Goal: Entertainment & Leisure: Consume media (video, audio)

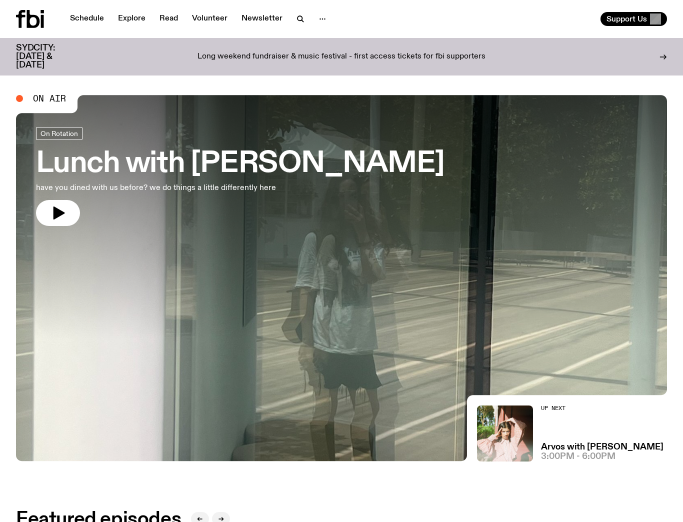
click at [434, 59] on div "Long weekend fundraiser & music festival - first access tickets for fbi support…" at bounding box center [341, 56] width 507 height 25
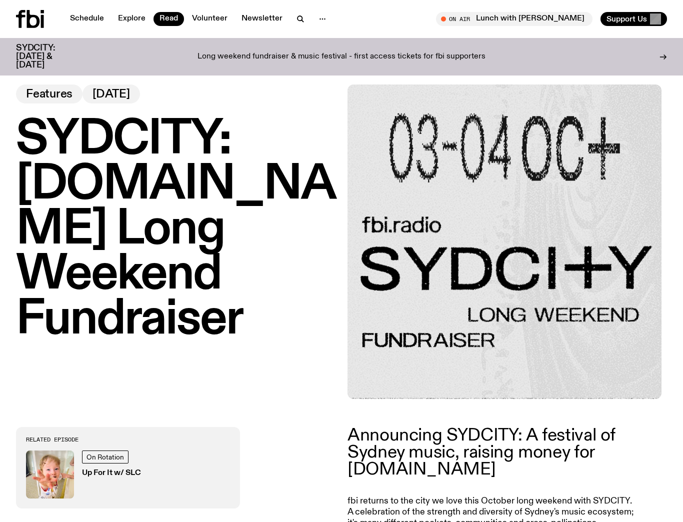
scroll to position [17, 0]
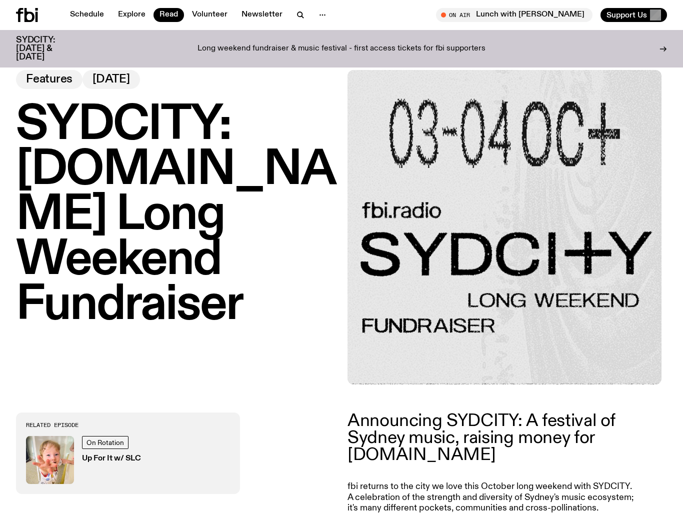
click at [18, 17] on icon at bounding box center [19, 15] width 7 height 14
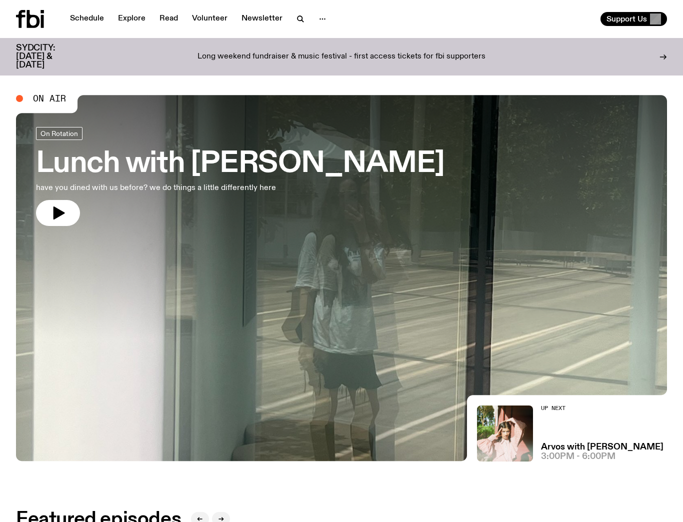
click at [284, 55] on p "Long weekend fundraiser & music festival - first access tickets for fbi support…" at bounding box center [341, 56] width 288 height 9
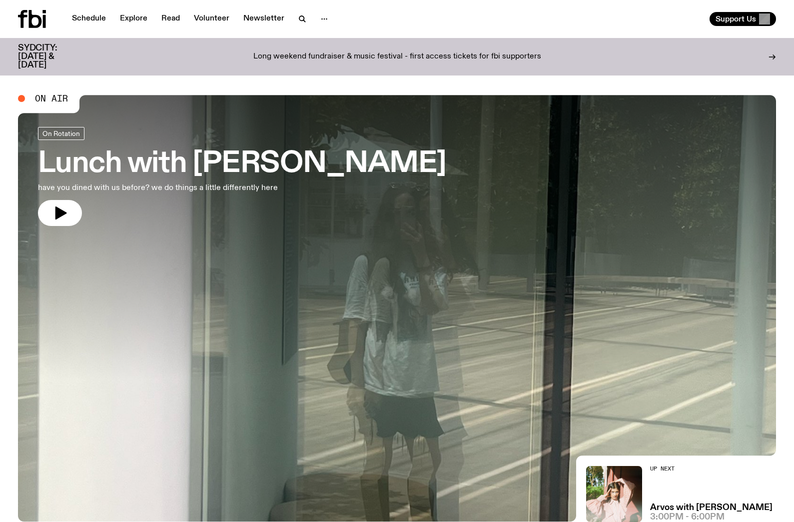
click at [502, 20] on div "Support Us" at bounding box center [588, 19] width 375 height 14
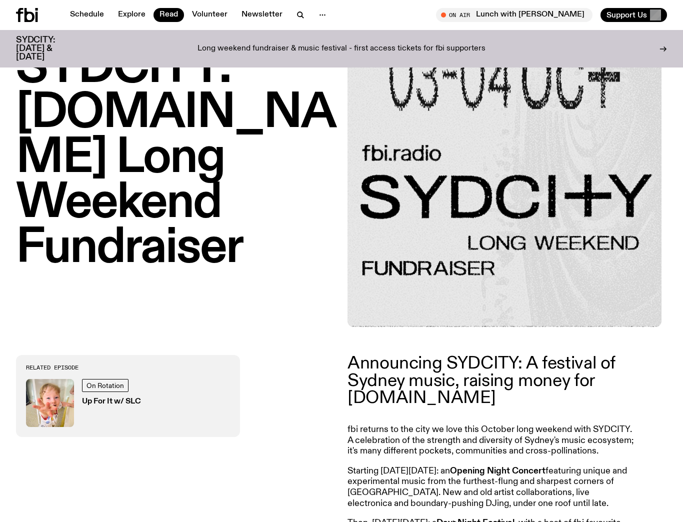
scroll to position [179, 0]
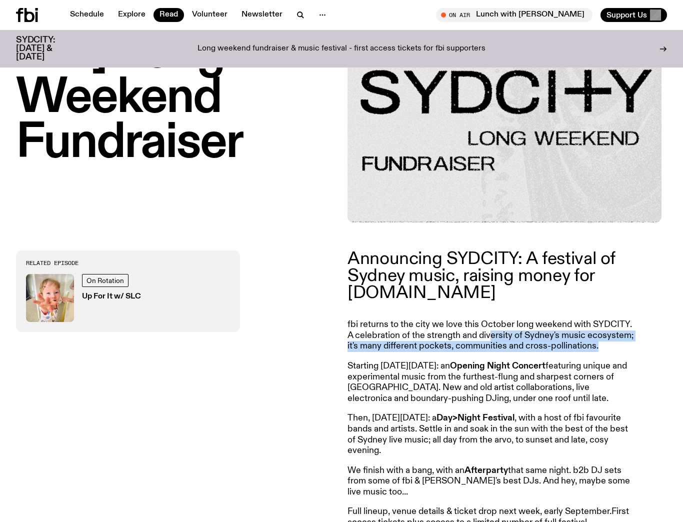
drag, startPoint x: 492, startPoint y: 334, endPoint x: 493, endPoint y: 378, distance: 44.5
click at [493, 372] on article "Announcing SYDCITY: A festival of Sydney music, raising money for fbi.radio fbi…" at bounding box center [491, 404] width 288 height 308
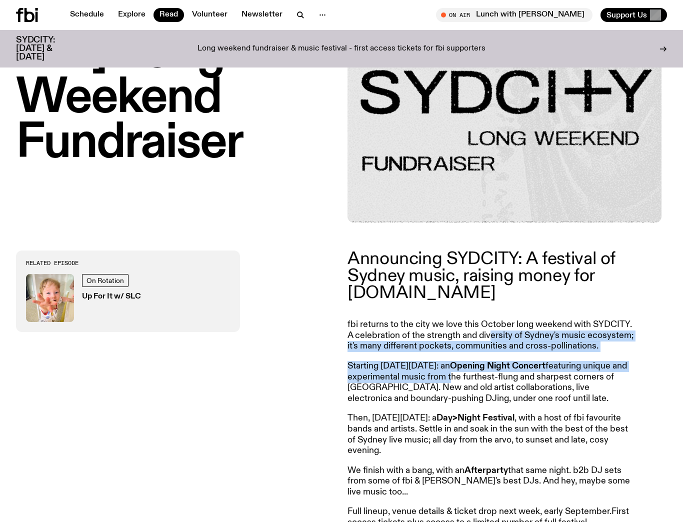
click at [493, 378] on p "Starting on Friday, October 3: an Opening Night Concert featuring unique and ex…" at bounding box center [491, 382] width 288 height 43
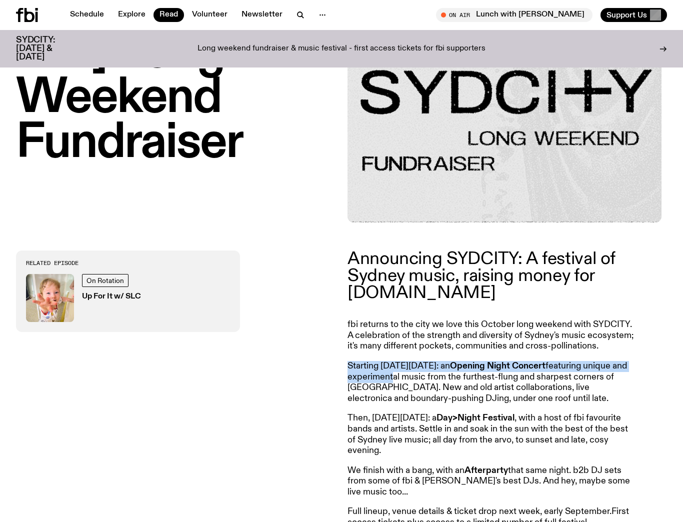
drag, startPoint x: 433, startPoint y: 377, endPoint x: 432, endPoint y: 382, distance: 5.6
click at [433, 380] on article "Announcing SYDCITY: A festival of Sydney music, raising money for fbi.radio fbi…" at bounding box center [491, 404] width 288 height 308
click at [432, 382] on p "Starting on Friday, October 3: an Opening Night Concert featuring unique and ex…" at bounding box center [491, 382] width 288 height 43
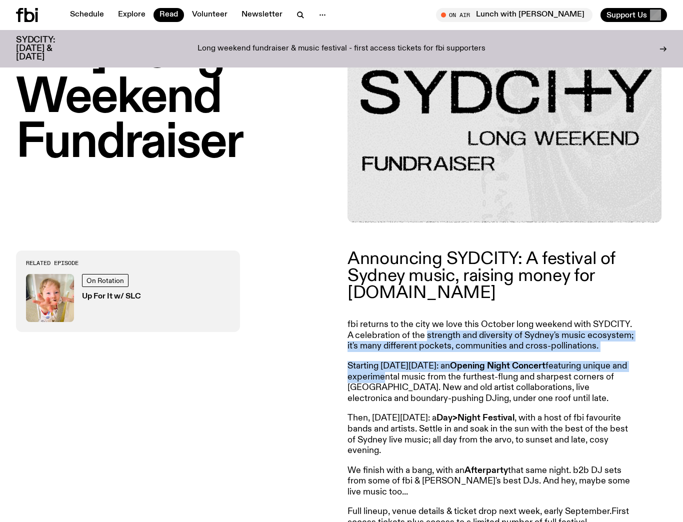
drag, startPoint x: 427, startPoint y: 343, endPoint x: 425, endPoint y: 380, distance: 37.1
click at [426, 375] on article "Announcing SYDCITY: A festival of Sydney music, raising money for fbi.radio fbi…" at bounding box center [491, 404] width 288 height 308
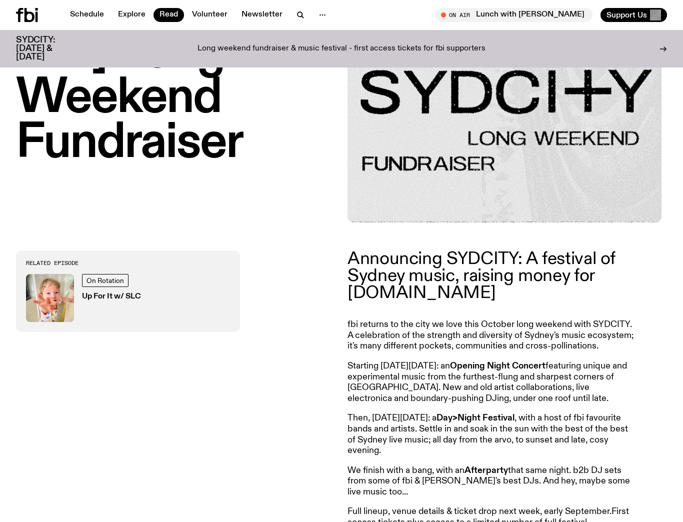
click at [425, 380] on p "Starting on Friday, October 3: an Opening Night Concert featuring unique and ex…" at bounding box center [491, 382] width 288 height 43
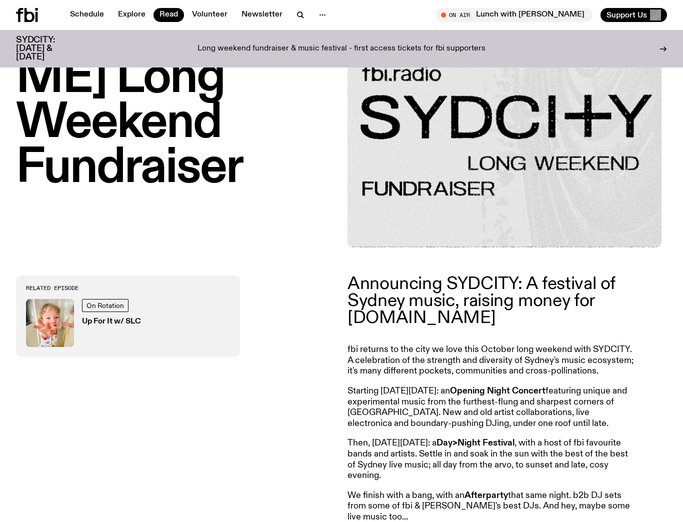
scroll to position [155, 0]
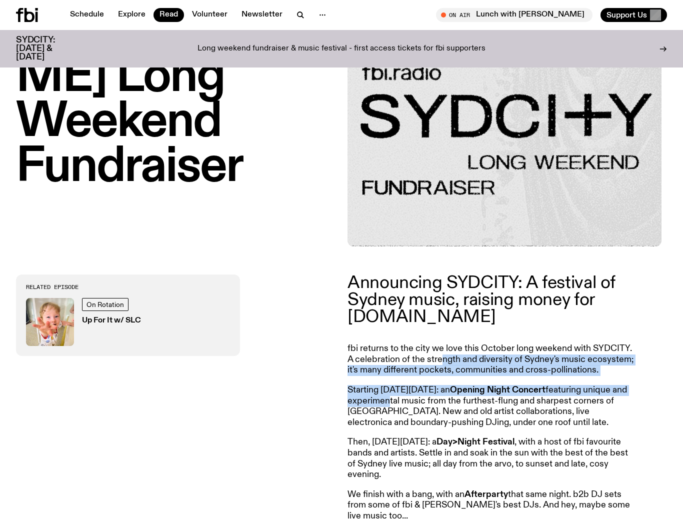
drag, startPoint x: 443, startPoint y: 357, endPoint x: 426, endPoint y: 397, distance: 43.7
click at [428, 397] on article "Announcing SYDCITY: A festival of Sydney music, raising money for fbi.radio fbi…" at bounding box center [491, 428] width 288 height 308
click at [426, 397] on p "Starting on Friday, October 3: an Opening Night Concert featuring unique and ex…" at bounding box center [491, 406] width 288 height 43
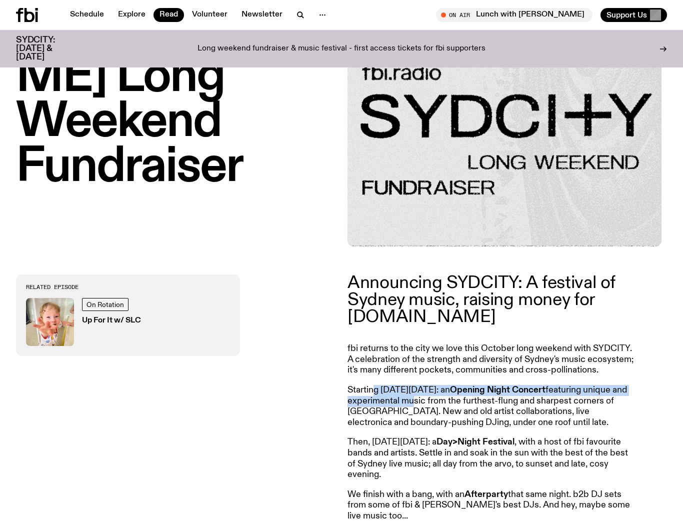
drag, startPoint x: 388, startPoint y: 386, endPoint x: 461, endPoint y: 406, distance: 76.0
click at [458, 405] on p "Starting on Friday, October 3: an Opening Night Concert featuring unique and ex…" at bounding box center [491, 406] width 288 height 43
click at [461, 406] on p "Starting on Friday, October 3: an Opening Night Concert featuring unique and ex…" at bounding box center [491, 406] width 288 height 43
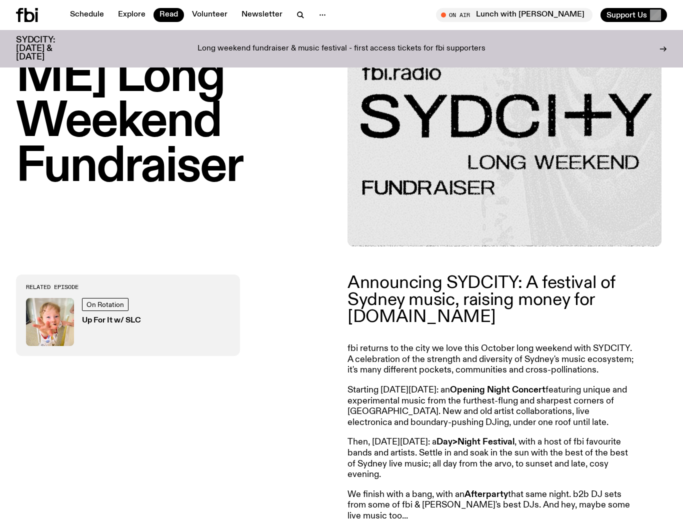
drag, startPoint x: 522, startPoint y: 386, endPoint x: 444, endPoint y: 388, distance: 78.0
click at [452, 387] on p "Starting on Friday, October 3: an Opening Night Concert featuring unique and ex…" at bounding box center [491, 406] width 288 height 43
drag, startPoint x: 444, startPoint y: 388, endPoint x: 421, endPoint y: 402, distance: 27.6
click at [444, 388] on p "Starting on Friday, October 3: an Opening Night Concert featuring unique and ex…" at bounding box center [491, 406] width 288 height 43
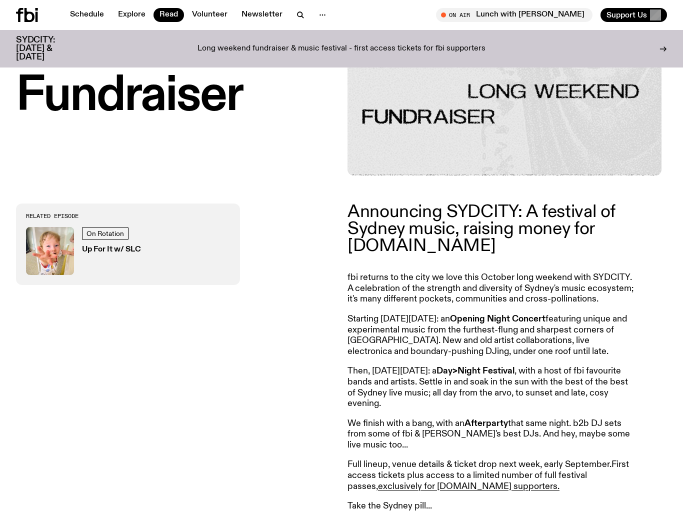
scroll to position [288, 0]
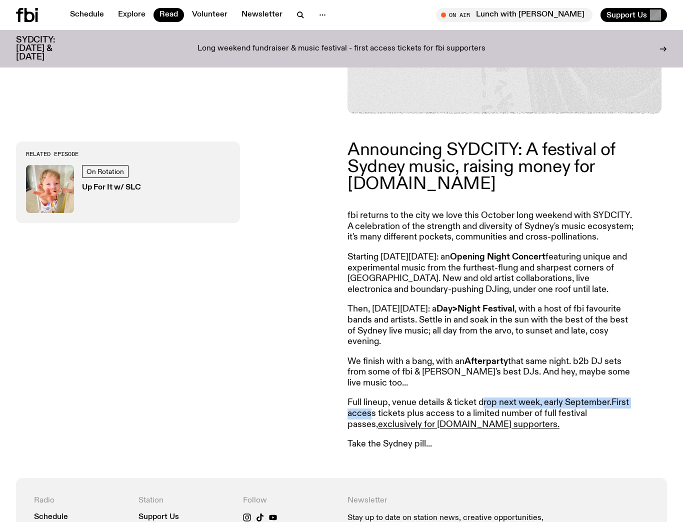
drag, startPoint x: 372, startPoint y: 409, endPoint x: 484, endPoint y: 403, distance: 111.7
click at [484, 403] on p "Full lineup, venue details & ticket drop next week, early September. First acce…" at bounding box center [491, 413] width 288 height 32
click at [491, 403] on p "Full lineup, venue details & ticket drop next week, early September. First acce…" at bounding box center [491, 413] width 288 height 32
drag, startPoint x: 532, startPoint y: 401, endPoint x: 435, endPoint y: 396, distance: 96.6
click at [436, 396] on article "Announcing SYDCITY: A festival of Sydney music, raising money for fbi.radio fbi…" at bounding box center [491, 295] width 288 height 308
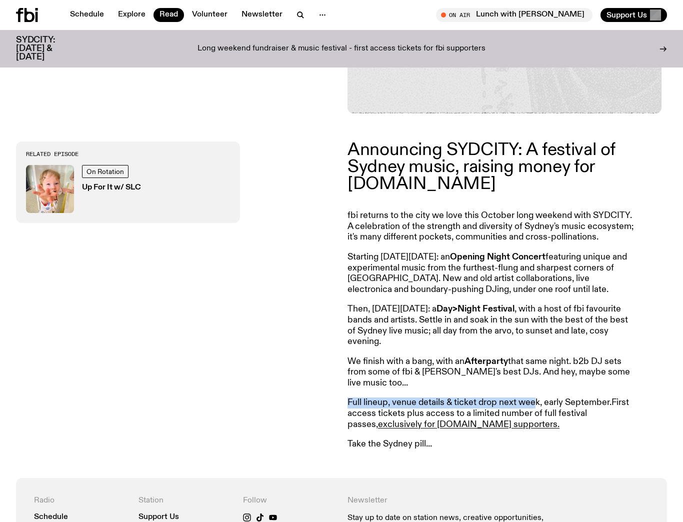
click at [435, 396] on article "Announcing SYDCITY: A festival of Sydney music, raising money for fbi.radio fbi…" at bounding box center [491, 295] width 288 height 308
drag, startPoint x: 404, startPoint y: 404, endPoint x: 524, endPoint y: 404, distance: 119.5
click at [499, 404] on p "Full lineup, venue details & ticket drop next week, early September. First acce…" at bounding box center [491, 413] width 288 height 32
click at [527, 404] on p "Full lineup, venue details & ticket drop next week, early September. First acce…" at bounding box center [491, 413] width 288 height 32
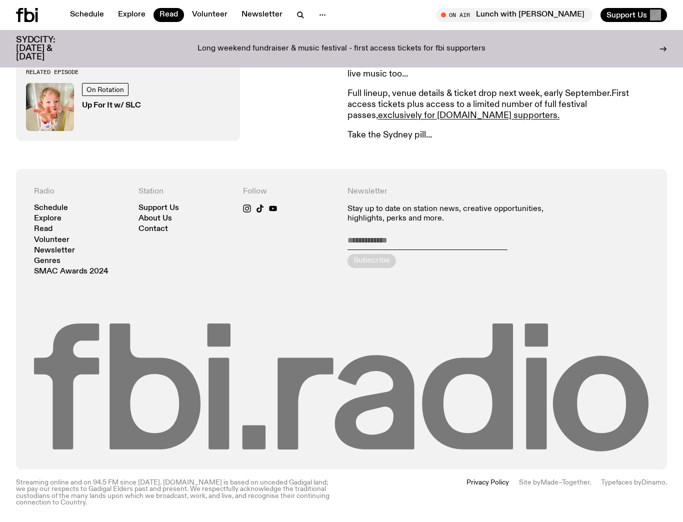
scroll to position [0, 0]
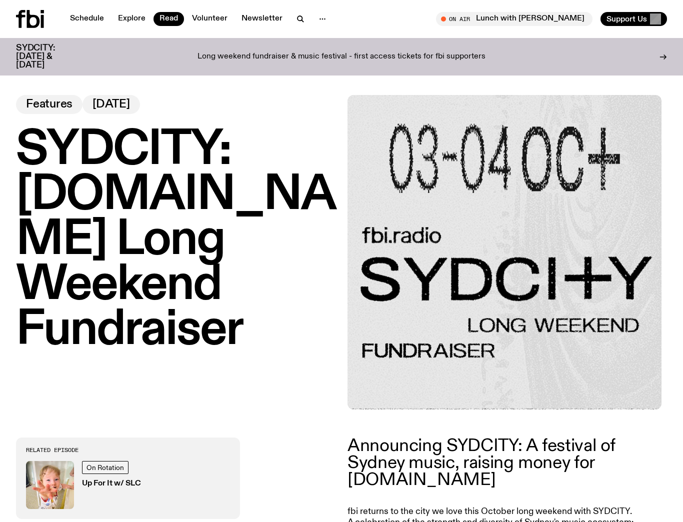
click at [18, 22] on icon at bounding box center [30, 19] width 28 height 18
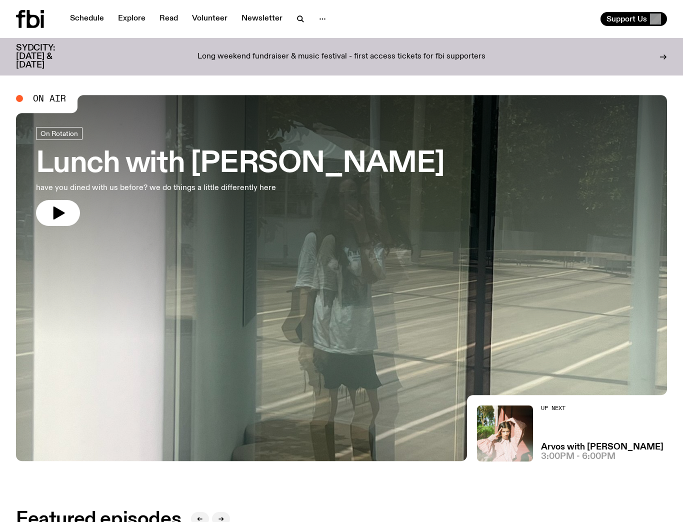
click at [429, 58] on div "Long weekend fundraiser & music festival - first access tickets for fbi support…" at bounding box center [341, 56] width 507 height 25
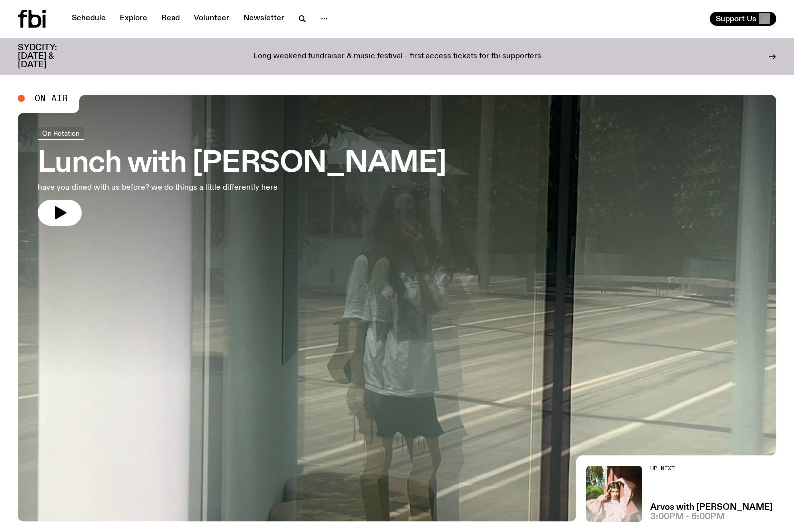
click at [43, 21] on icon at bounding box center [44, 21] width 3 height 13
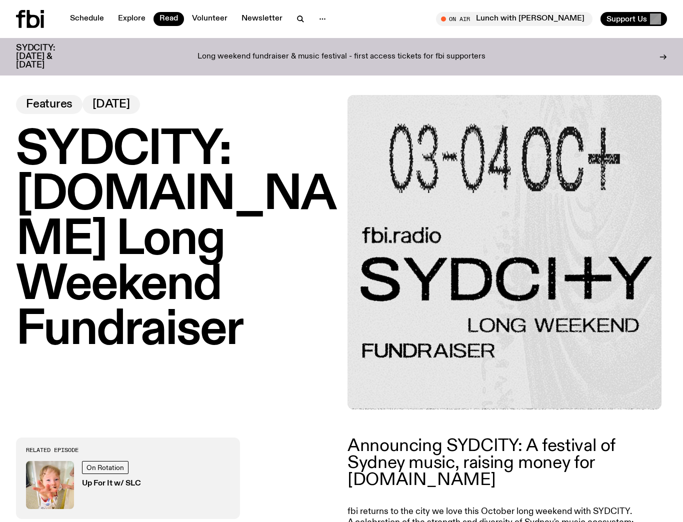
click at [272, 115] on div "SYDCITY: fbi.radio Long Weekend Fundraiser Features 26.08.25" at bounding box center [175, 252] width 319 height 314
click at [53, 105] on span "Features" at bounding box center [49, 104] width 46 height 11
click at [164, 18] on link "Read" at bounding box center [168, 19] width 30 height 14
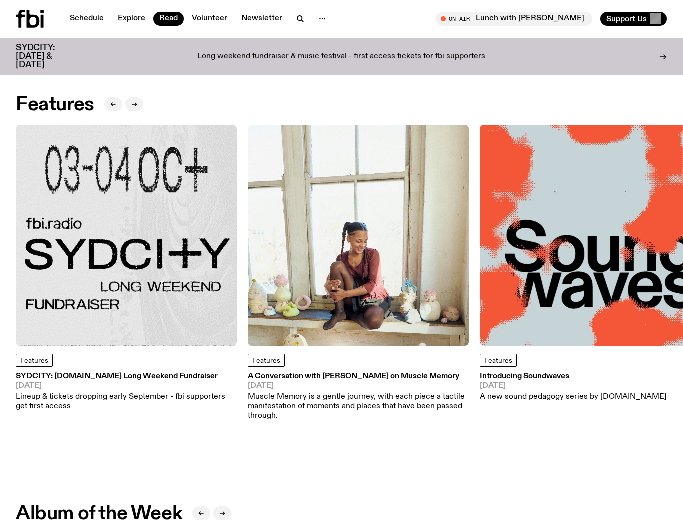
click at [175, 264] on img at bounding box center [126, 235] width 221 height 221
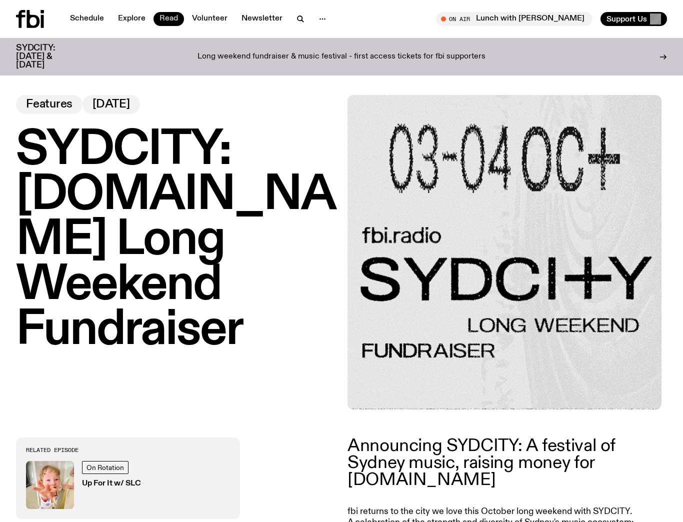
click at [175, 20] on link "Read" at bounding box center [168, 19] width 30 height 14
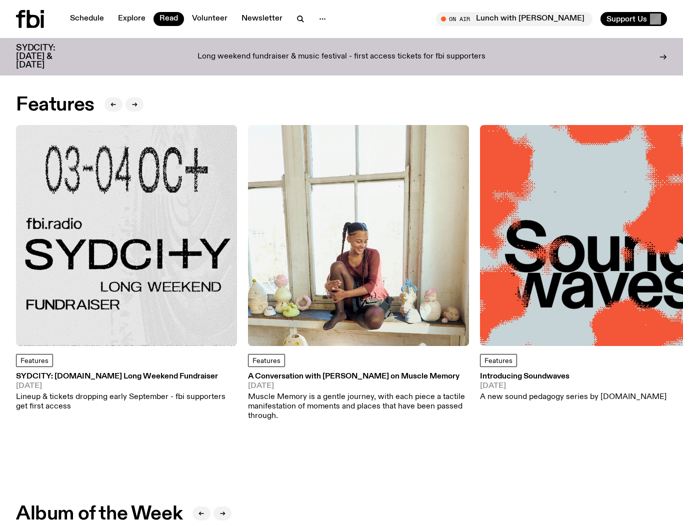
click at [429, 294] on img at bounding box center [358, 235] width 221 height 221
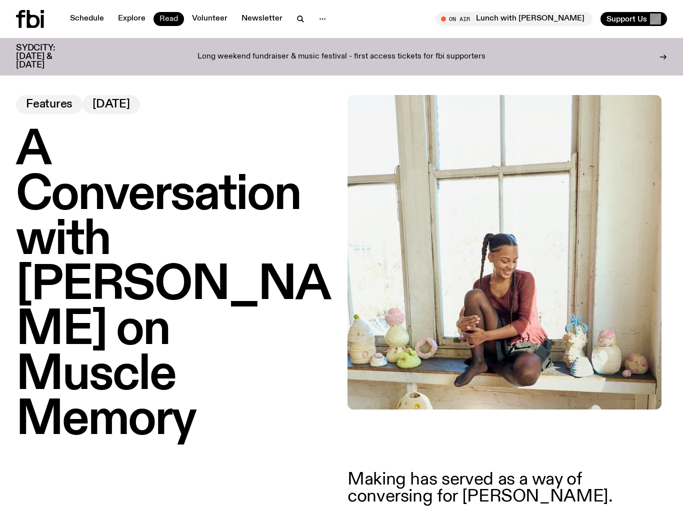
click at [172, 18] on link "Read" at bounding box center [168, 19] width 30 height 14
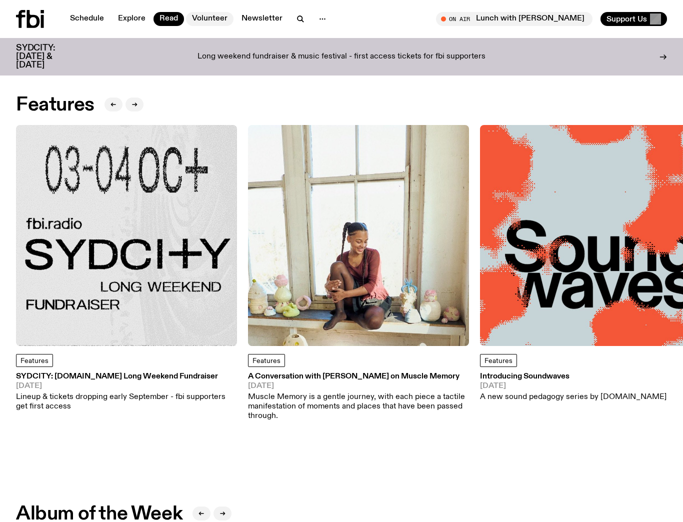
click at [216, 12] on link "Volunteer" at bounding box center [209, 19] width 47 height 14
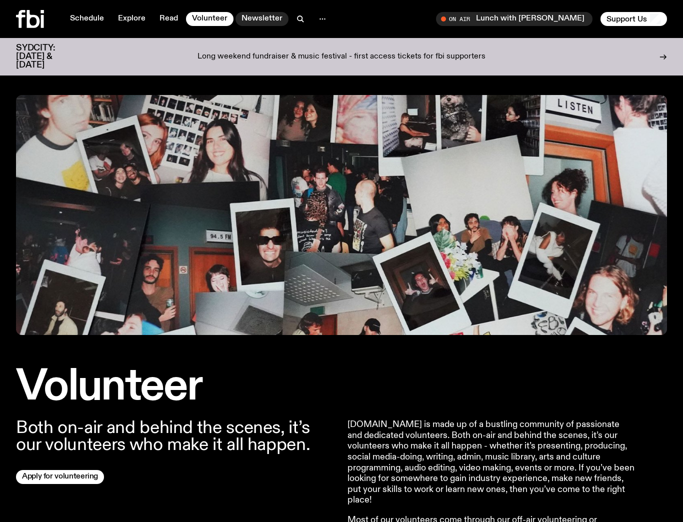
click at [258, 18] on link "Newsletter" at bounding box center [261, 19] width 53 height 14
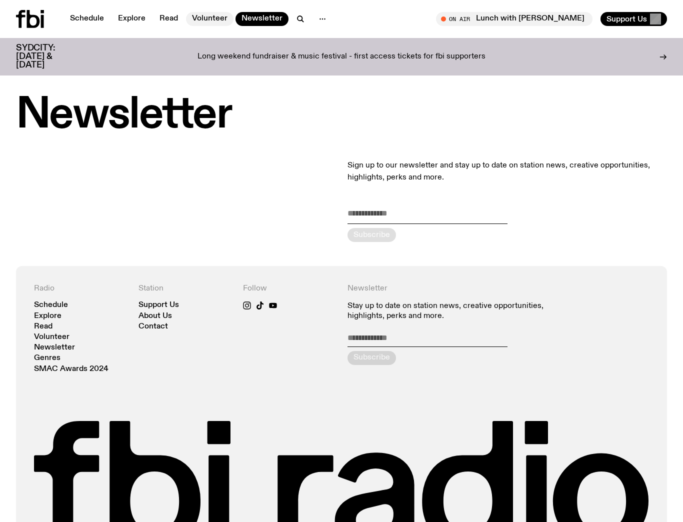
click at [219, 16] on link "Volunteer" at bounding box center [209, 19] width 47 height 14
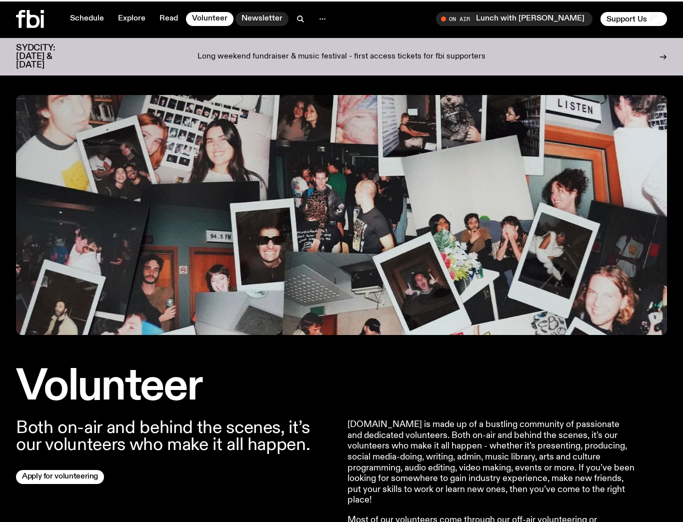
click at [246, 15] on link "Newsletter" at bounding box center [261, 19] width 53 height 14
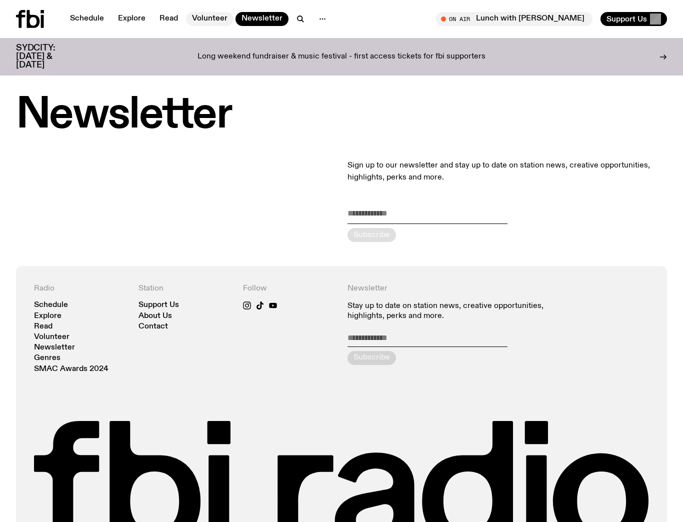
drag, startPoint x: 223, startPoint y: 18, endPoint x: 228, endPoint y: 17, distance: 5.5
click at [222, 18] on link "Volunteer" at bounding box center [209, 19] width 47 height 14
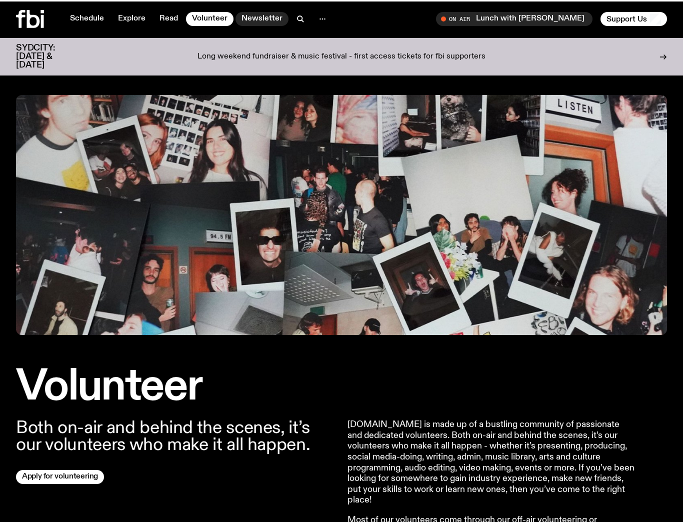
click at [248, 16] on link "Newsletter" at bounding box center [261, 19] width 53 height 14
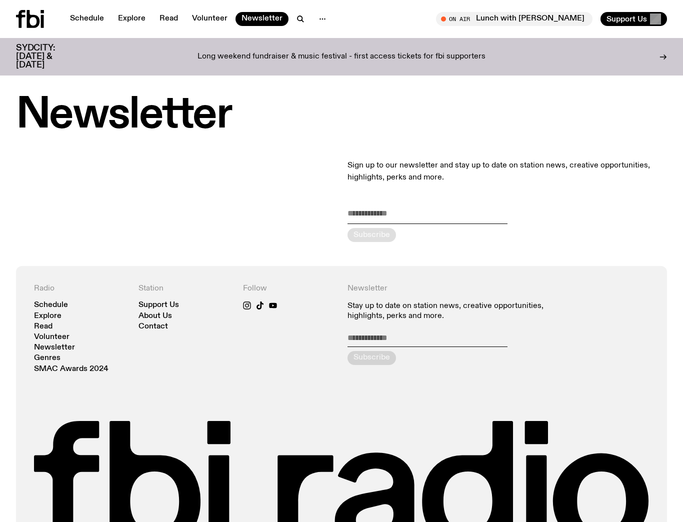
click at [421, 221] on input "email" at bounding box center [427, 215] width 160 height 16
click at [266, 187] on div "Sign up to our newsletter and stay up to date on station news, creative opportu…" at bounding box center [341, 200] width 683 height 130
click at [184, 182] on div "Sign up to our newsletter and stay up to date on station news, creative opportu…" at bounding box center [341, 200] width 683 height 130
drag, startPoint x: 441, startPoint y: 190, endPoint x: 431, endPoint y: 213, distance: 25.5
click at [440, 193] on div "Sign up to our newsletter and stay up to date on station news, creative opportu…" at bounding box center [506, 200] width 319 height 130
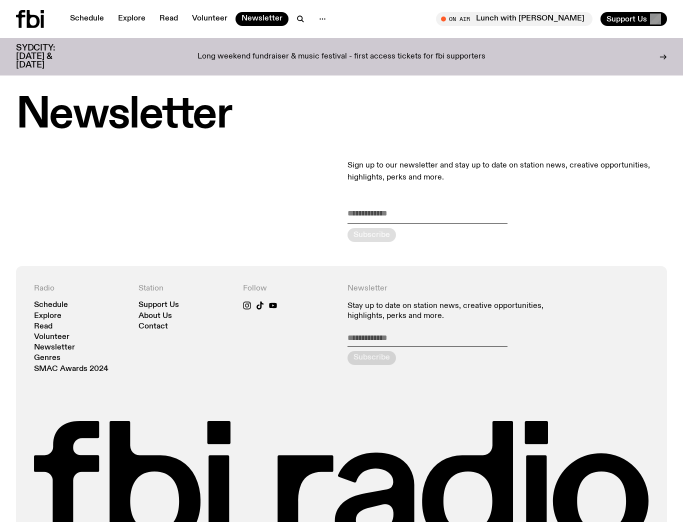
click at [431, 213] on input "email" at bounding box center [427, 215] width 160 height 16
click at [374, 202] on div "Sign up to our newsletter and stay up to date on station news, creative opportu…" at bounding box center [506, 200] width 319 height 130
click at [256, 149] on div "Sign up to our newsletter and stay up to date on station news, creative opportu…" at bounding box center [341, 200] width 683 height 130
click at [217, 23] on link "Volunteer" at bounding box center [209, 19] width 47 height 14
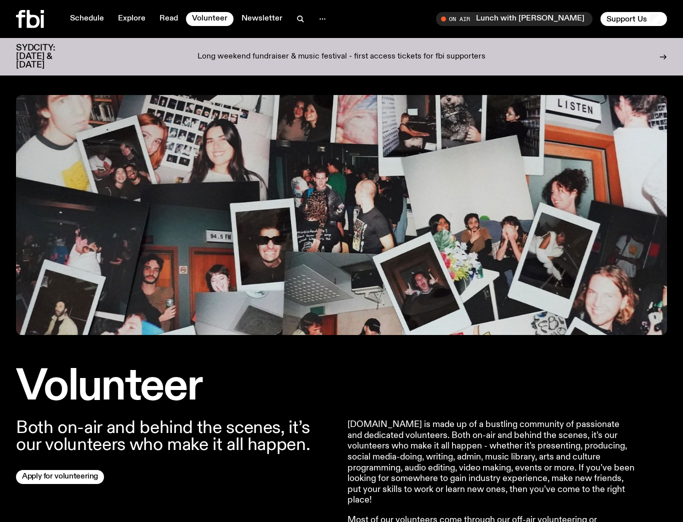
click at [285, 21] on nav "Schedule Explore Read Volunteer Newsletter" at bounding box center [198, 19] width 268 height 14
click at [274, 20] on link "Newsletter" at bounding box center [261, 19] width 53 height 14
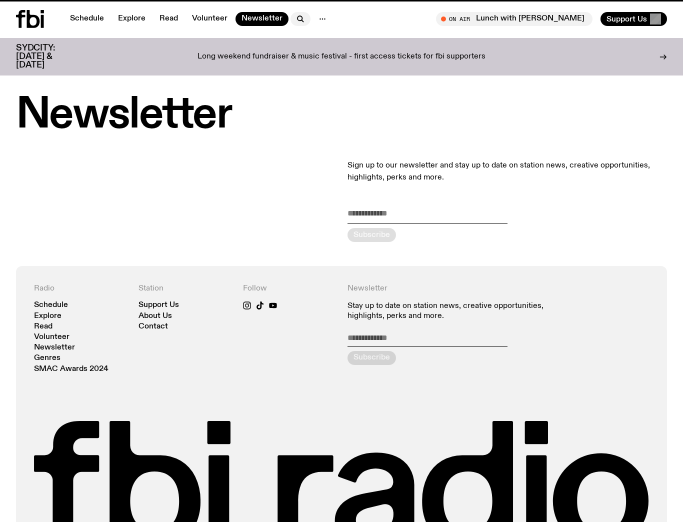
click at [298, 20] on icon "button" at bounding box center [299, 18] width 4 height 4
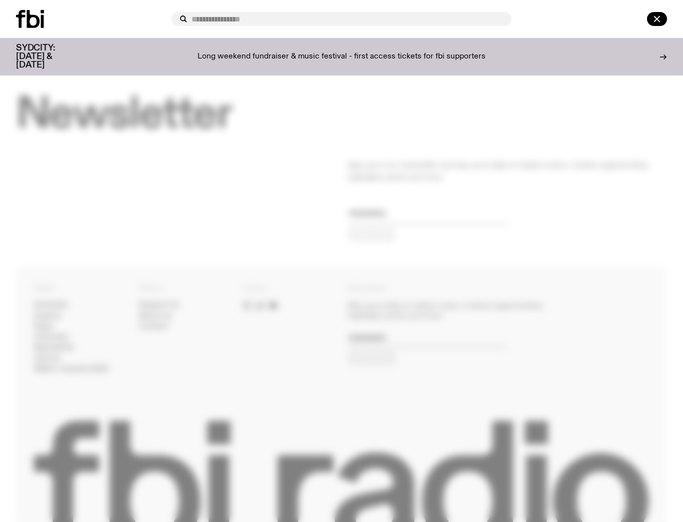
click at [318, 176] on div at bounding box center [341, 261] width 683 height 522
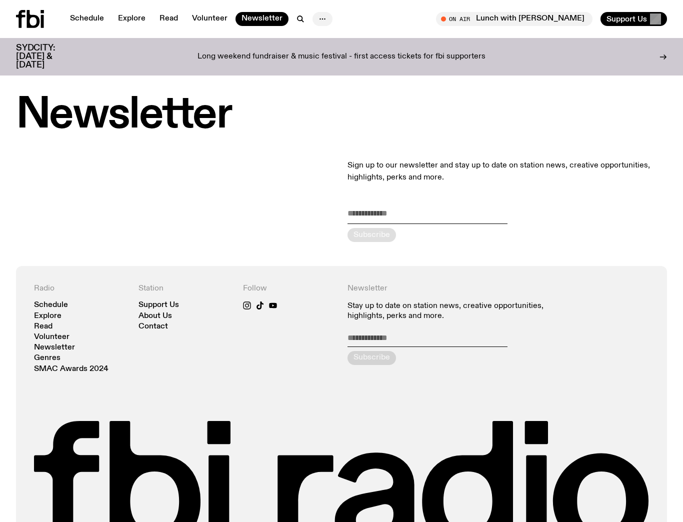
click at [320, 18] on icon "button" at bounding box center [322, 19] width 12 height 12
click at [91, 14] on link "Schedule" at bounding box center [87, 19] width 46 height 14
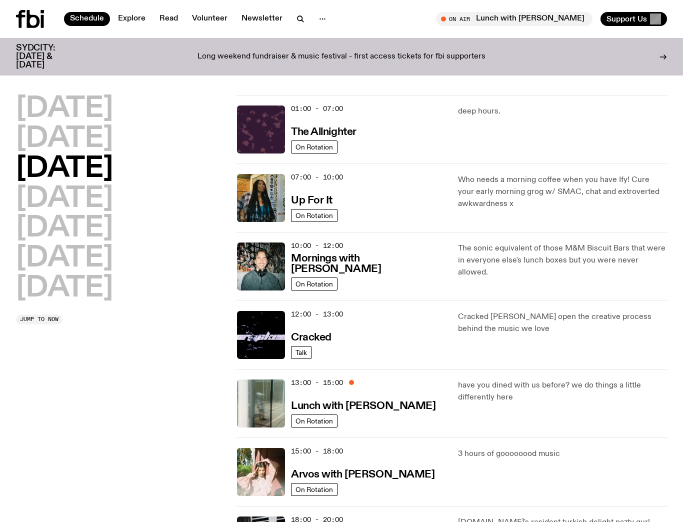
click at [32, 21] on icon at bounding box center [30, 19] width 28 height 18
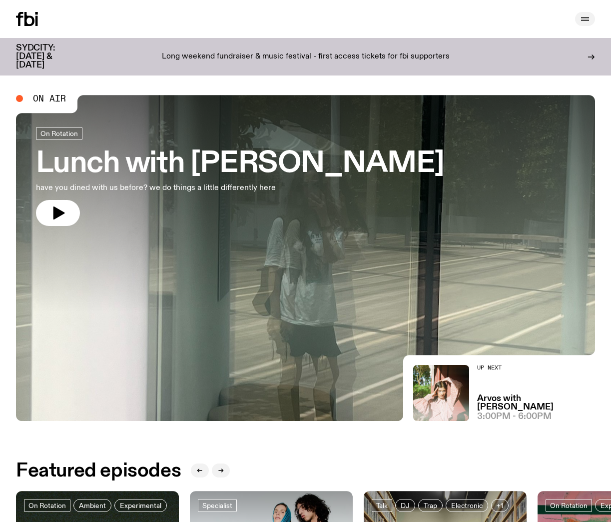
click at [586, 20] on icon "button" at bounding box center [585, 20] width 8 height 0
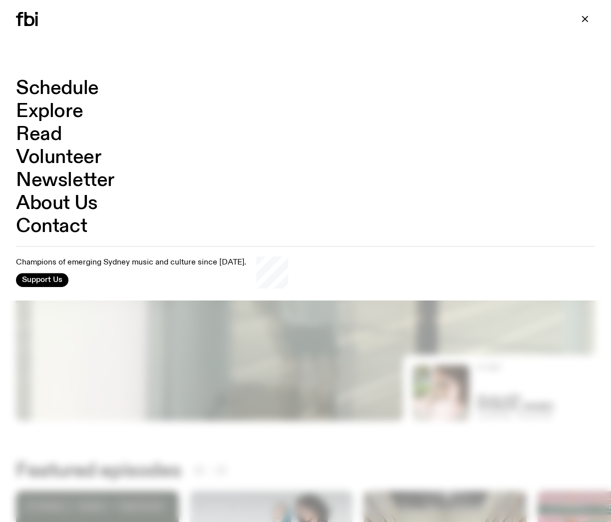
click at [318, 355] on div at bounding box center [305, 261] width 611 height 522
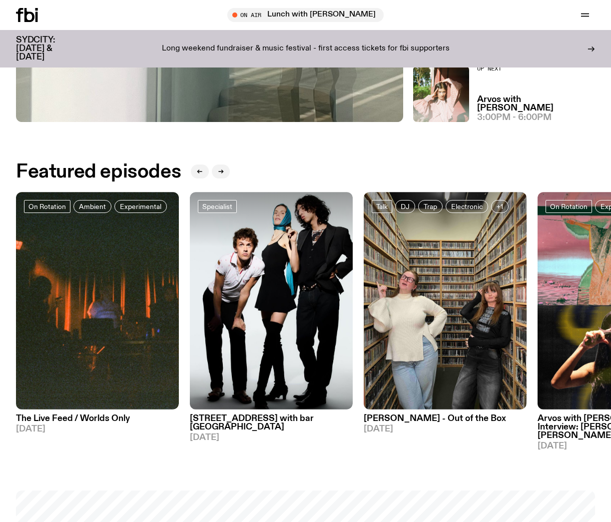
scroll to position [487, 0]
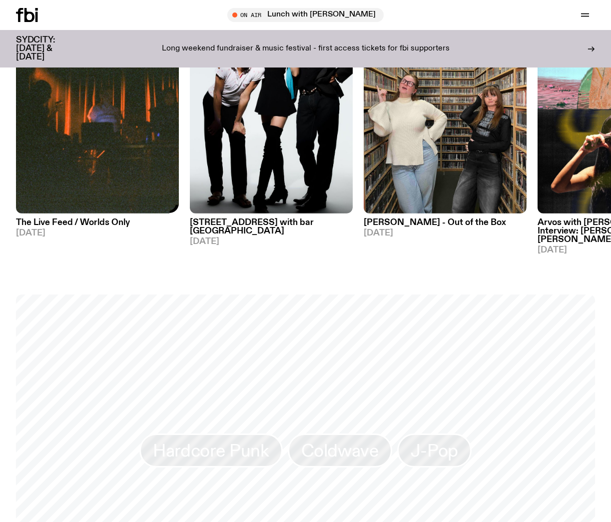
click at [84, 226] on h3 "The Live Feed / Worlds Only" at bounding box center [97, 222] width 163 height 8
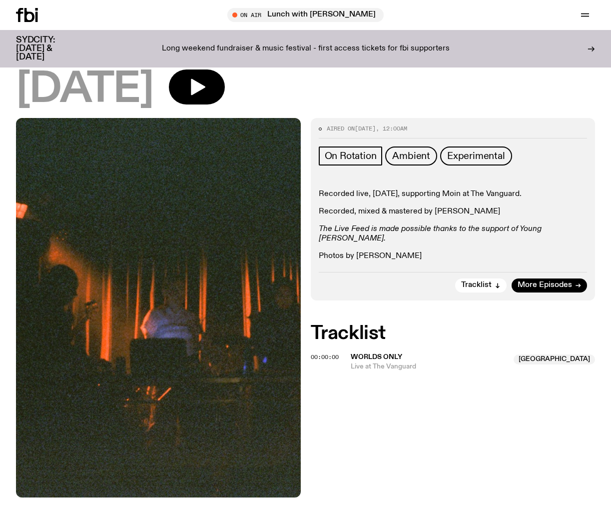
scroll to position [12, 0]
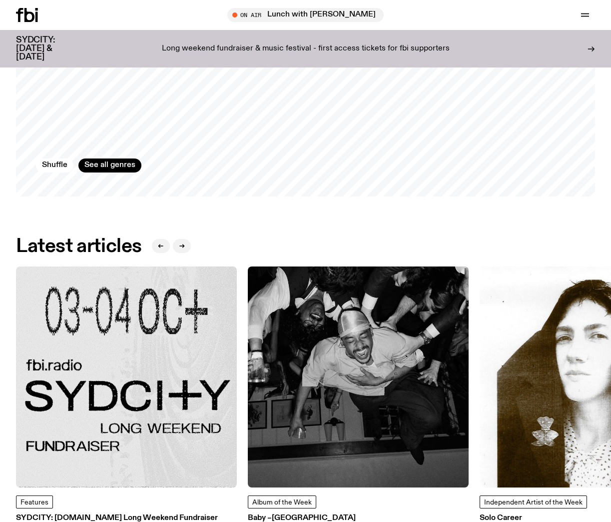
scroll to position [1046, 0]
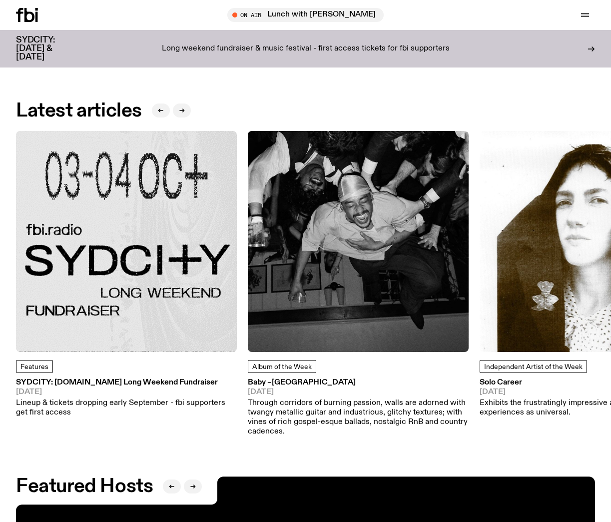
drag, startPoint x: 405, startPoint y: 261, endPoint x: 183, endPoint y: 260, distance: 221.9
click at [248, 260] on img at bounding box center [358, 241] width 221 height 221
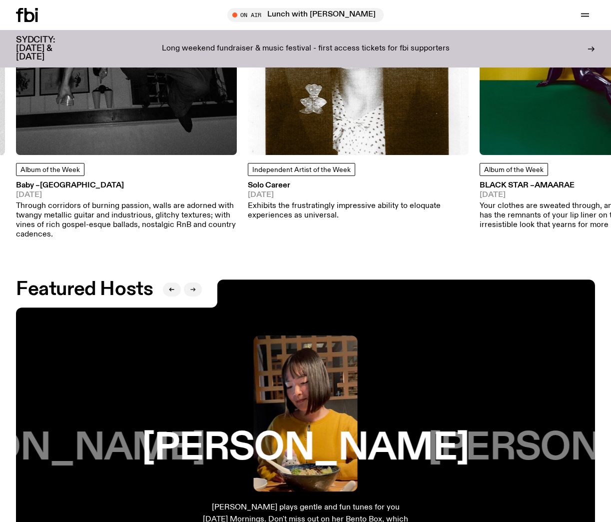
scroll to position [1359, 0]
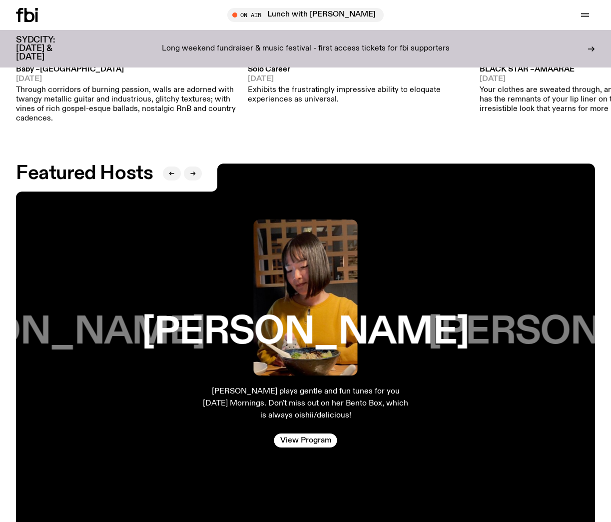
drag, startPoint x: 356, startPoint y: 297, endPoint x: 324, endPoint y: 297, distance: 32.0
click at [296, 313] on h3 "[PERSON_NAME]" at bounding box center [305, 332] width 327 height 38
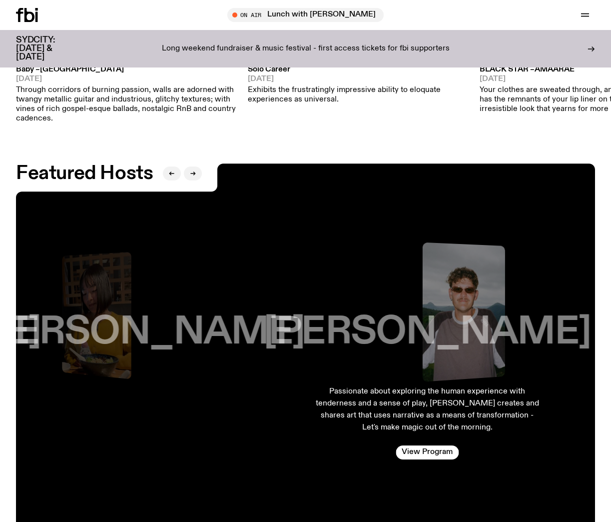
drag, startPoint x: 415, startPoint y: 293, endPoint x: 148, endPoint y: 277, distance: 266.9
click at [214, 284] on div "Kana Frazer Kana plays gentle and fun tunes for you on Thursday Mornings. Don't…" at bounding box center [305, 345] width 579 height 364
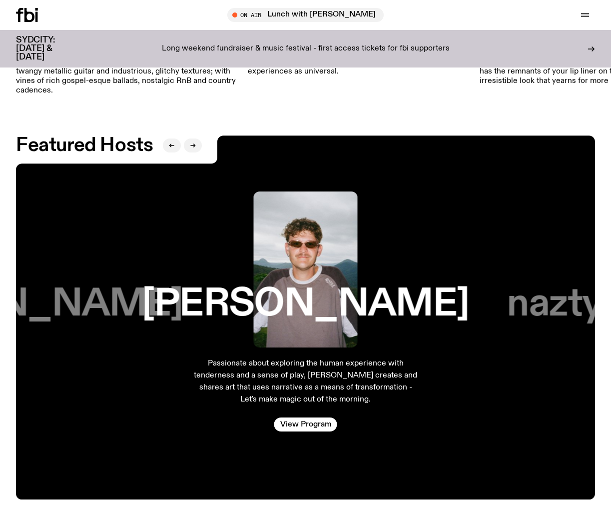
scroll to position [1418, 0]
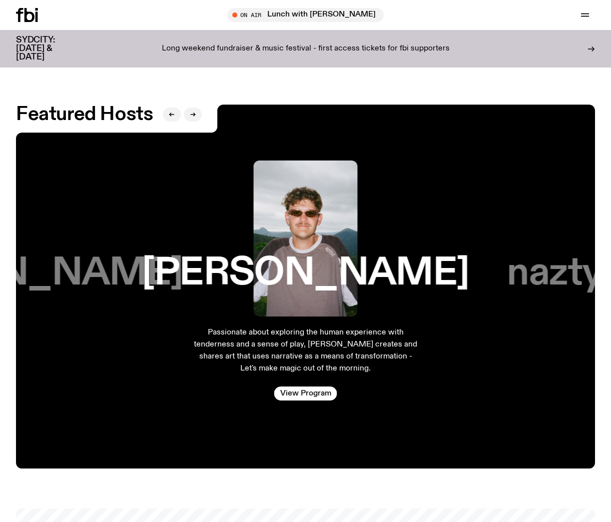
drag, startPoint x: 324, startPoint y: 245, endPoint x: 143, endPoint y: 239, distance: 181.0
click at [228, 254] on h3 "[PERSON_NAME]" at bounding box center [305, 273] width 327 height 38
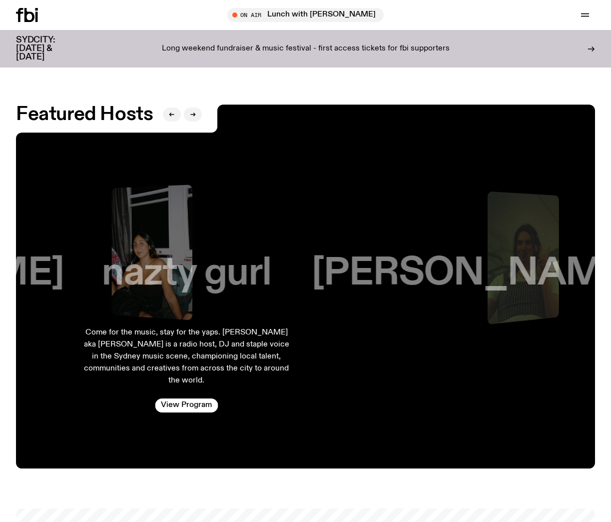
drag, startPoint x: 333, startPoint y: 240, endPoint x: 145, endPoint y: 245, distance: 187.5
click at [148, 254] on h3 "nazty gurl" at bounding box center [186, 273] width 169 height 38
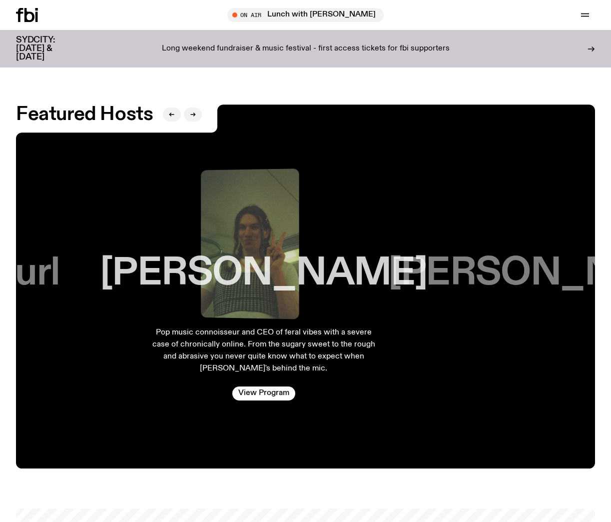
drag, startPoint x: 289, startPoint y: 248, endPoint x: 214, endPoint y: 253, distance: 75.1
click at [217, 254] on h3 "[PERSON_NAME]" at bounding box center [263, 273] width 327 height 38
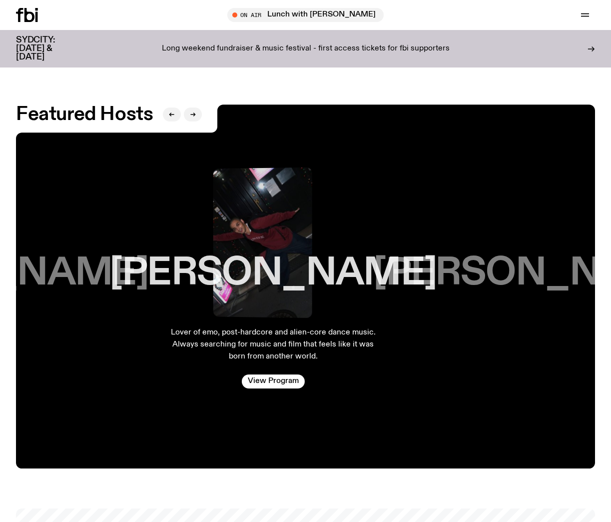
drag, startPoint x: 346, startPoint y: 255, endPoint x: 204, endPoint y: 248, distance: 141.6
click at [227, 254] on h3 "[PERSON_NAME]" at bounding box center [272, 273] width 327 height 38
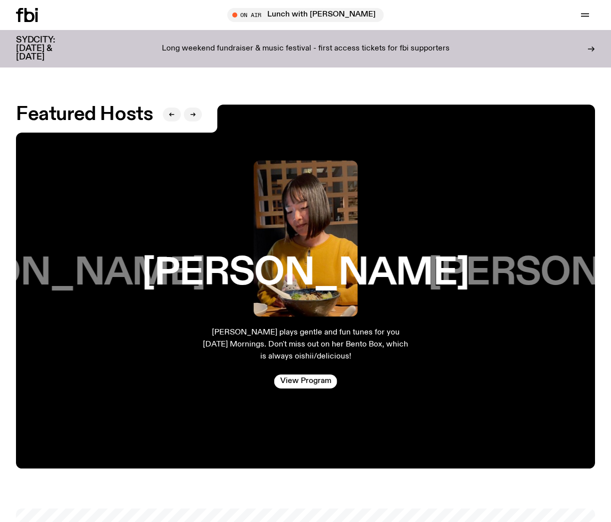
drag, startPoint x: 320, startPoint y: 247, endPoint x: 481, endPoint y: 249, distance: 161.5
click at [437, 254] on h3 "[PERSON_NAME]" at bounding box center [305, 273] width 327 height 38
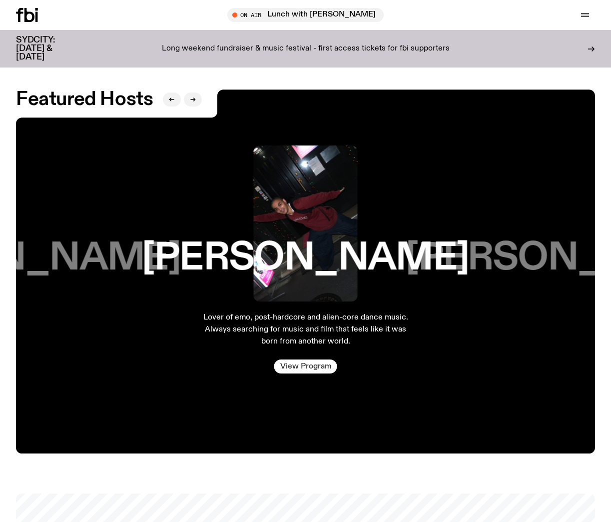
scroll to position [1586, 0]
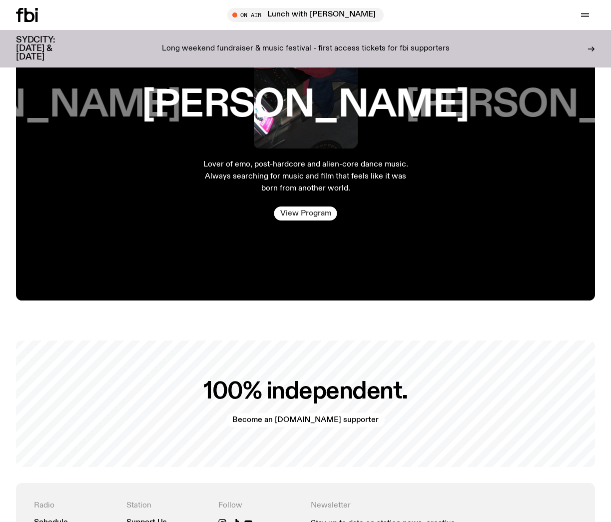
click at [307, 206] on link "View Program" at bounding box center [305, 213] width 63 height 14
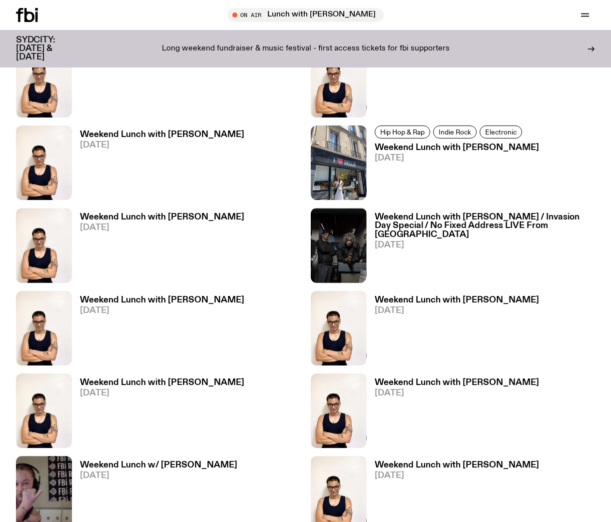
scroll to position [1905, 0]
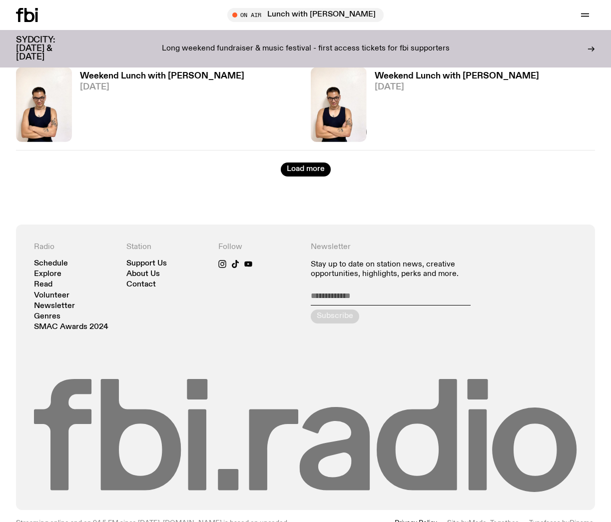
click at [340, 407] on icon at bounding box center [335, 448] width 70 height 83
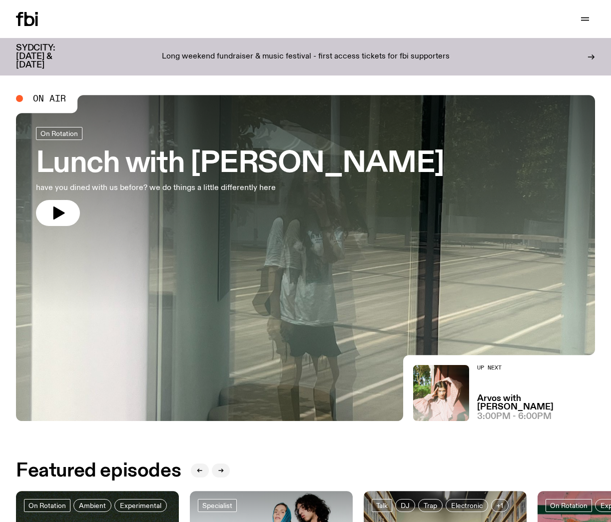
click at [34, 14] on icon at bounding box center [27, 19] width 22 height 14
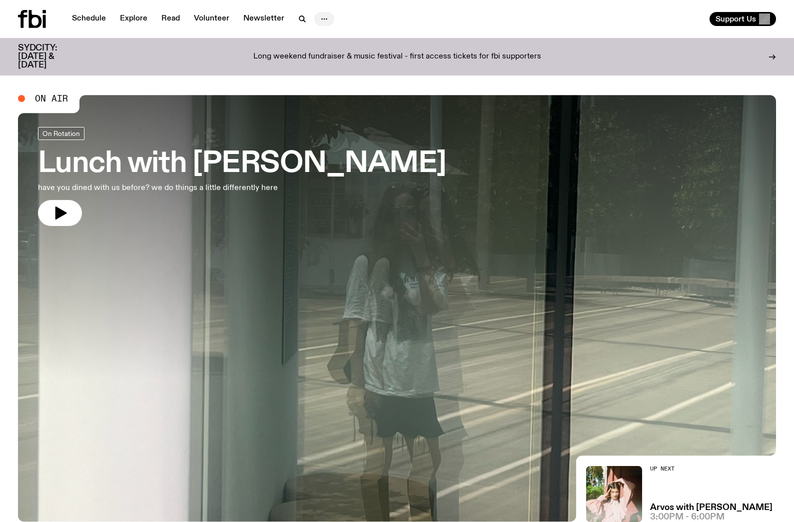
click at [322, 20] on icon "button" at bounding box center [324, 19] width 12 height 12
click at [328, 40] on link "About Us" at bounding box center [324, 40] width 50 height 14
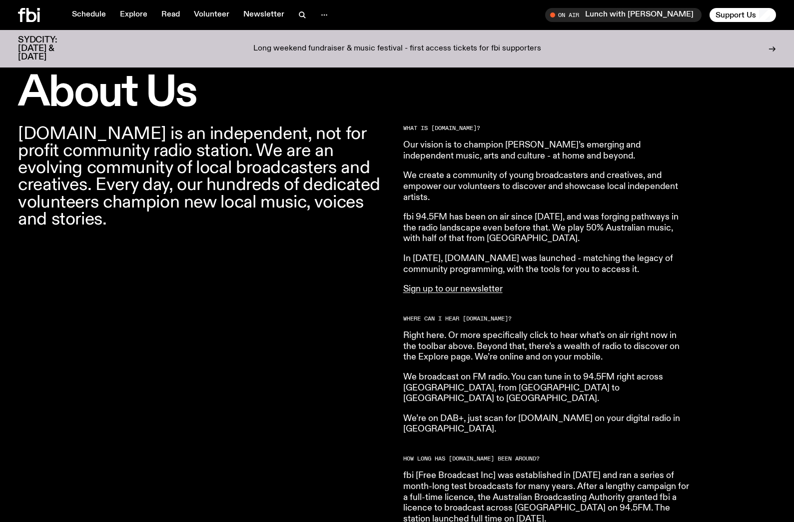
scroll to position [289, 0]
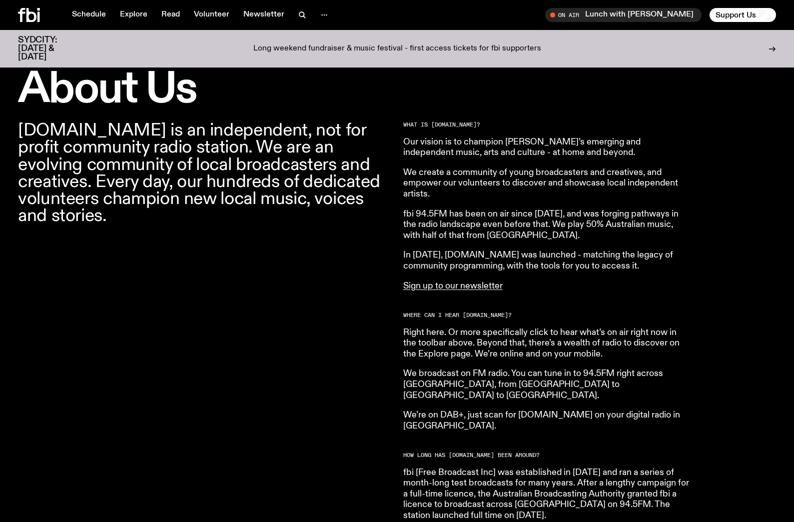
click at [37, 17] on icon at bounding box center [38, 17] width 2 height 10
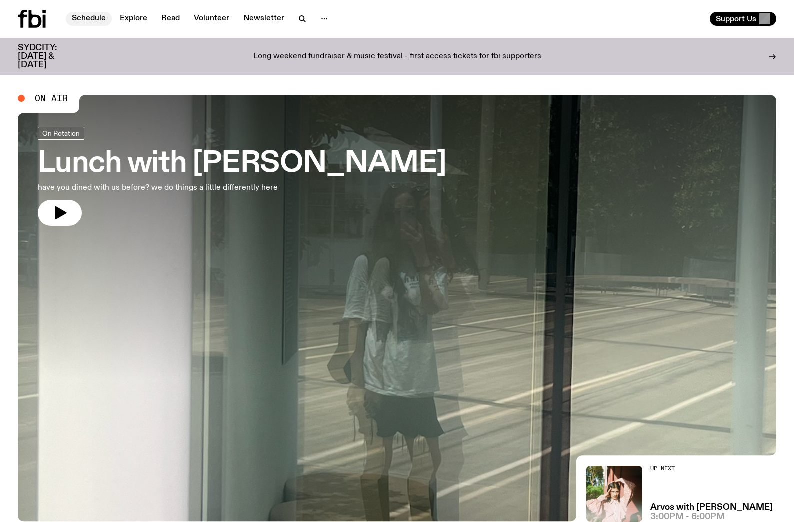
click at [90, 18] on link "Schedule" at bounding box center [89, 19] width 46 height 14
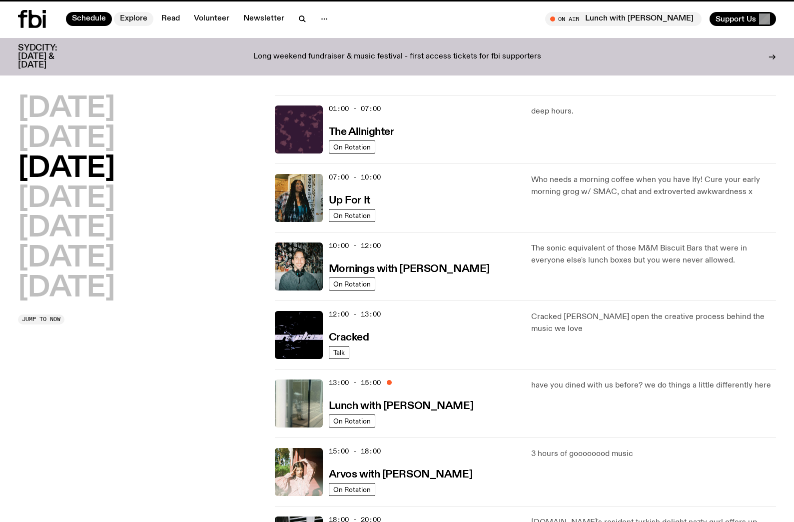
click at [122, 18] on link "Explore" at bounding box center [133, 19] width 39 height 14
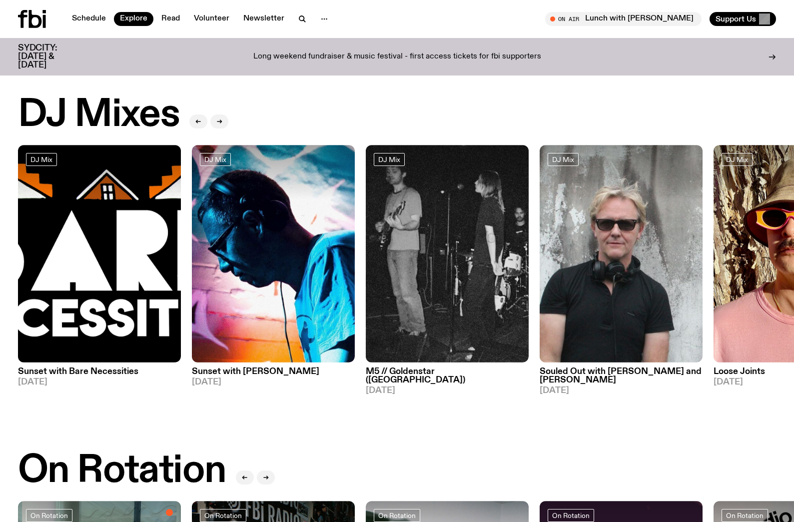
click at [51, 23] on div at bounding box center [42, 19] width 48 height 18
click at [46, 22] on div at bounding box center [42, 19] width 48 height 18
click at [39, 20] on icon at bounding box center [35, 19] width 13 height 18
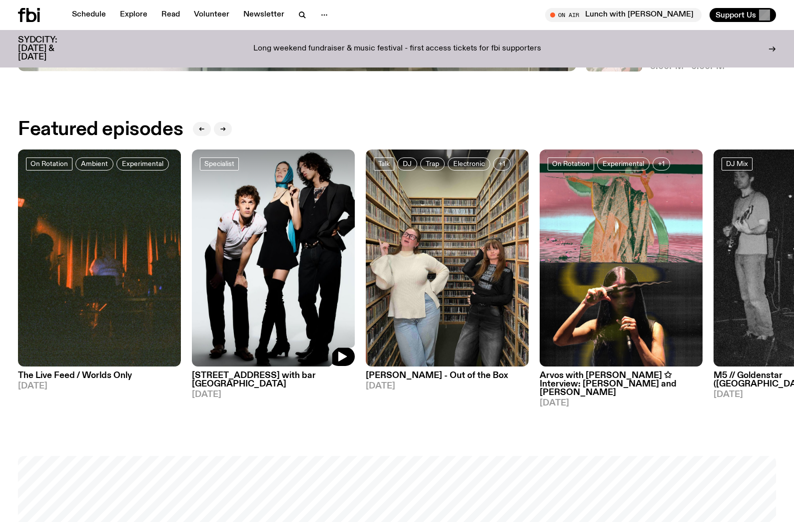
scroll to position [479, 0]
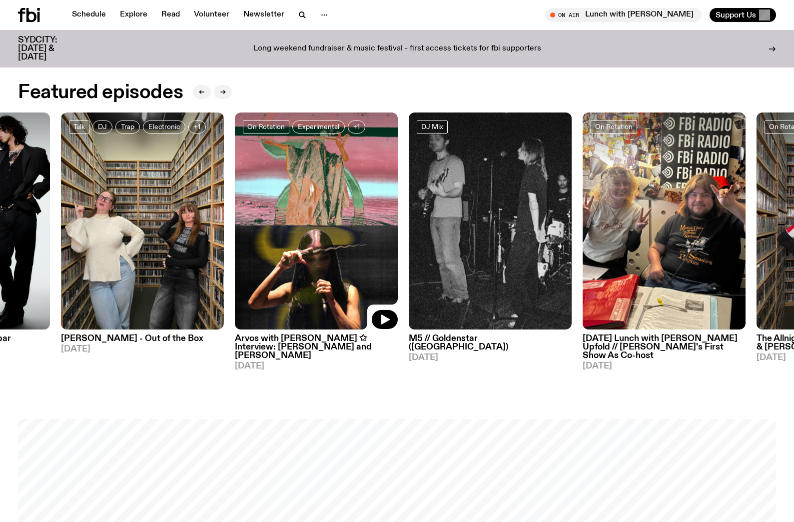
drag, startPoint x: 682, startPoint y: 247, endPoint x: 289, endPoint y: 245, distance: 393.4
click at [337, 245] on img at bounding box center [316, 220] width 163 height 217
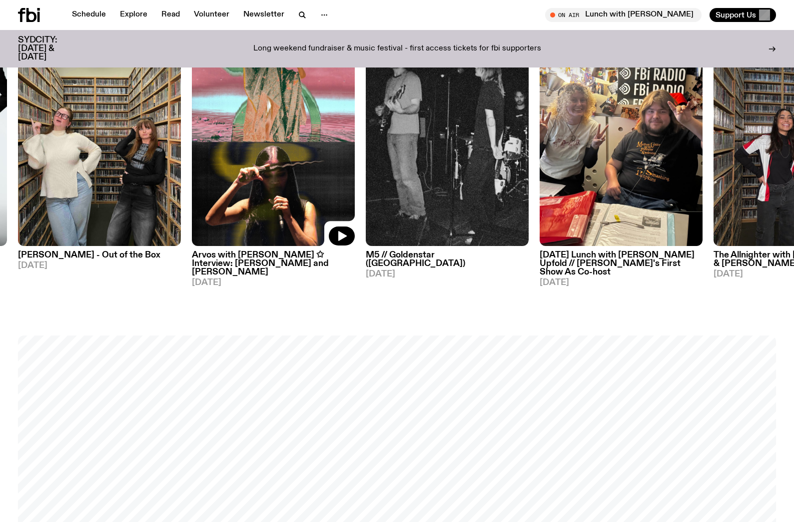
scroll to position [779, 0]
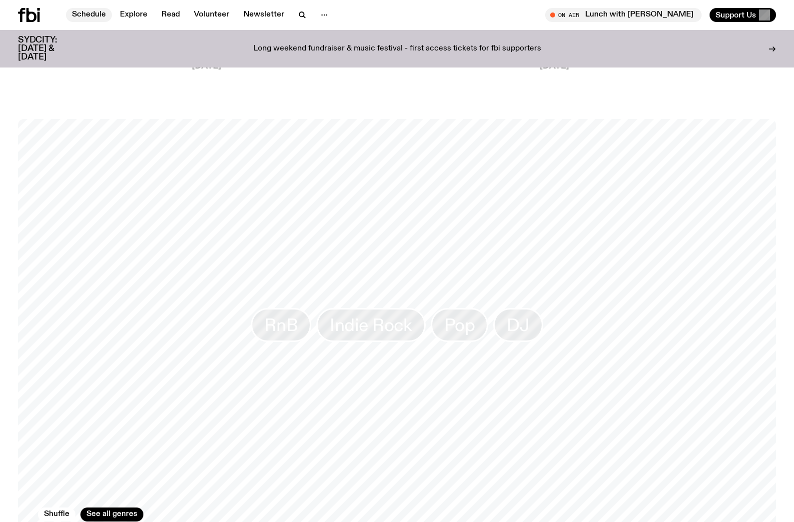
click at [98, 14] on link "Schedule" at bounding box center [89, 15] width 46 height 14
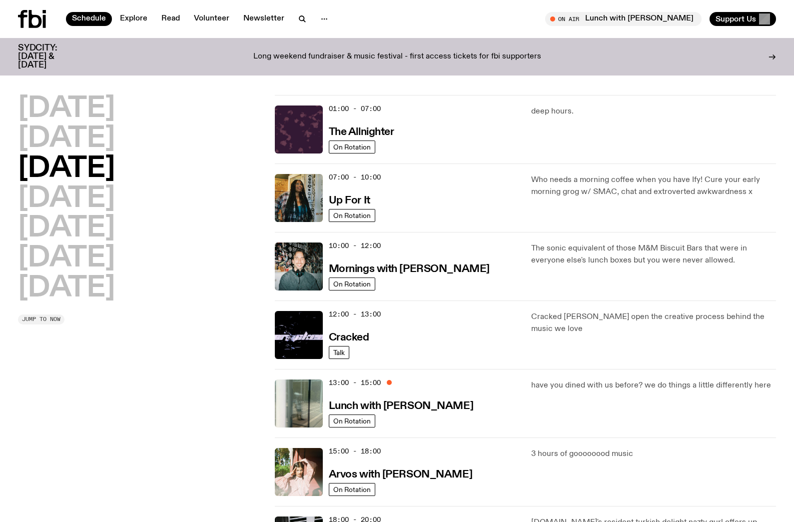
click at [51, 318] on span "Jump to now" at bounding box center [41, 318] width 38 height 5
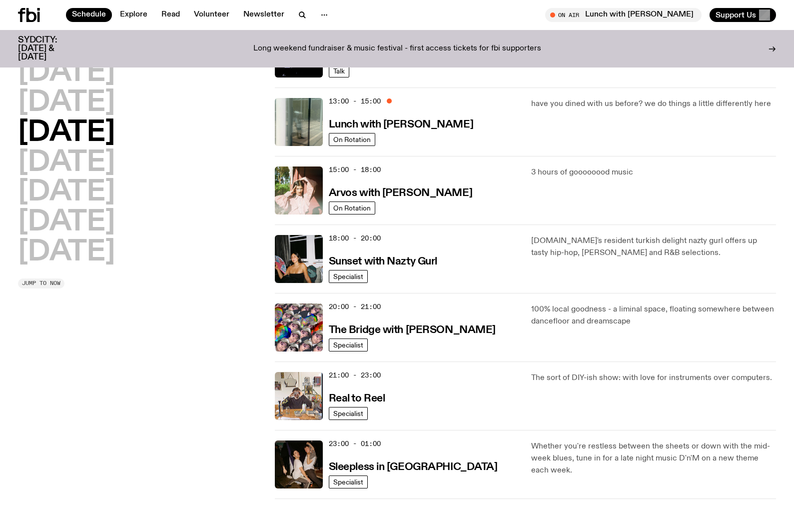
scroll to position [294, 0]
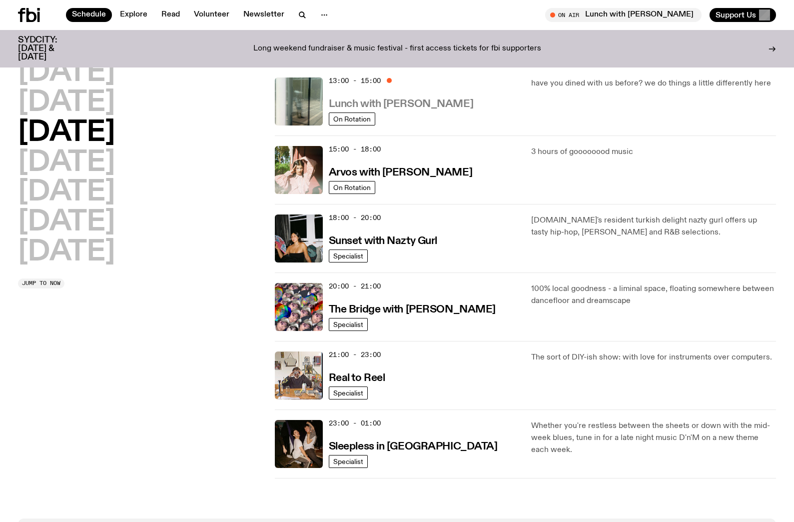
click at [394, 105] on h3 "Lunch with [PERSON_NAME]" at bounding box center [401, 104] width 144 height 10
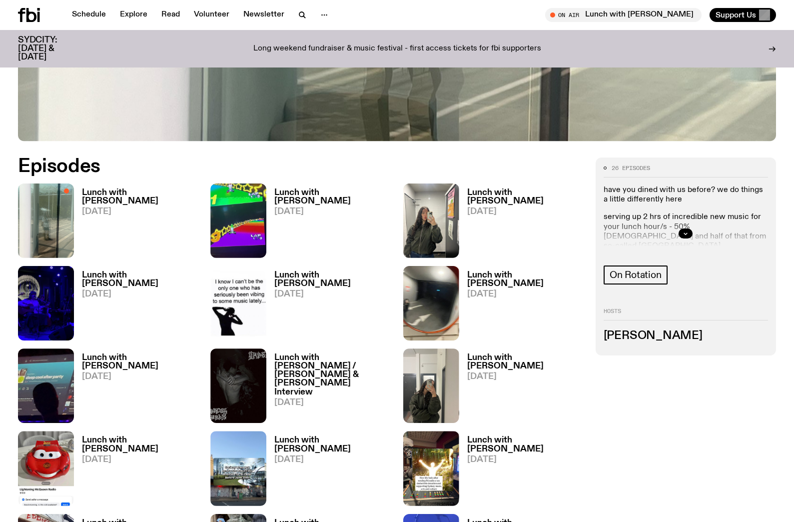
scroll to position [476, 0]
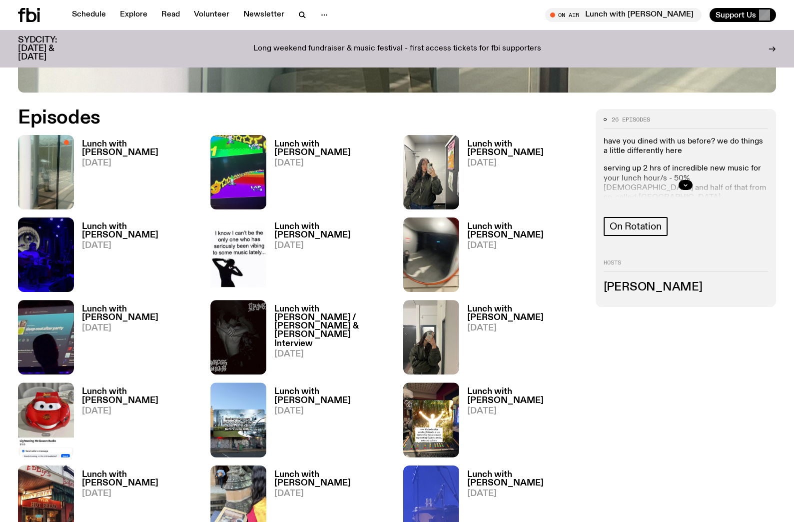
click at [682, 179] on div at bounding box center [686, 185] width 164 height 32
click at [682, 191] on div at bounding box center [686, 185] width 164 height 32
click at [679, 183] on button "button" at bounding box center [686, 185] width 14 height 10
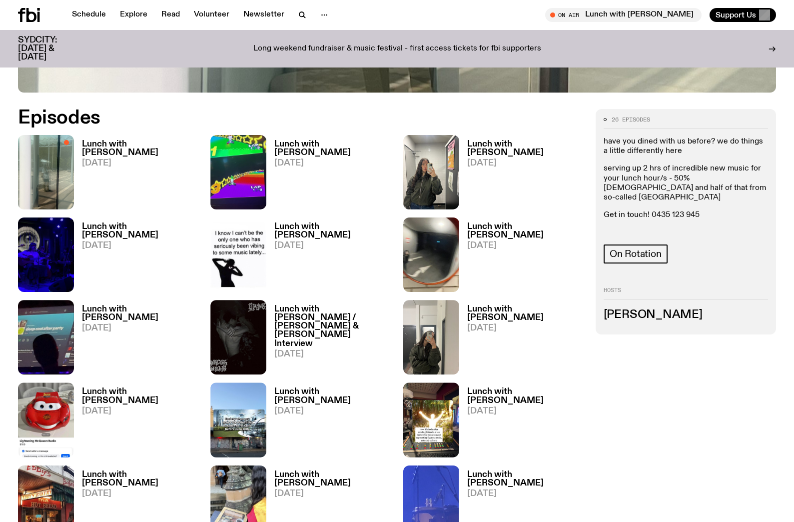
click at [349, 145] on h3 "Lunch with [PERSON_NAME]" at bounding box center [332, 148] width 116 height 17
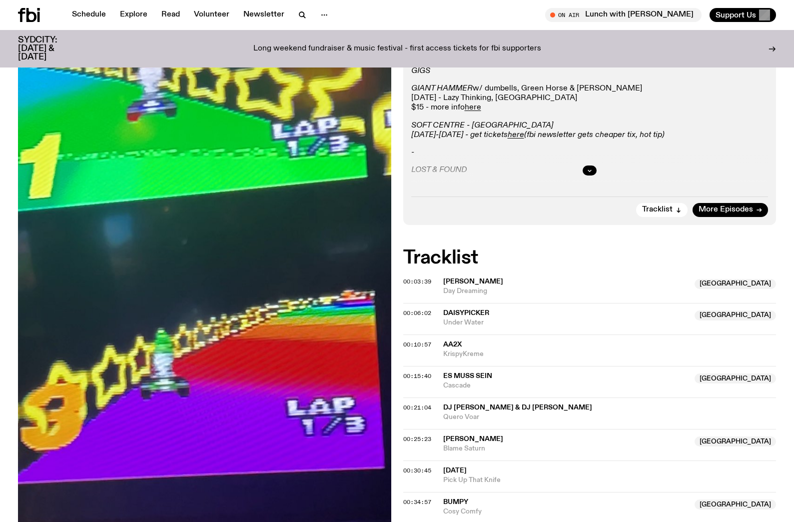
scroll to position [197, 0]
click at [592, 172] on button "button" at bounding box center [590, 171] width 14 height 10
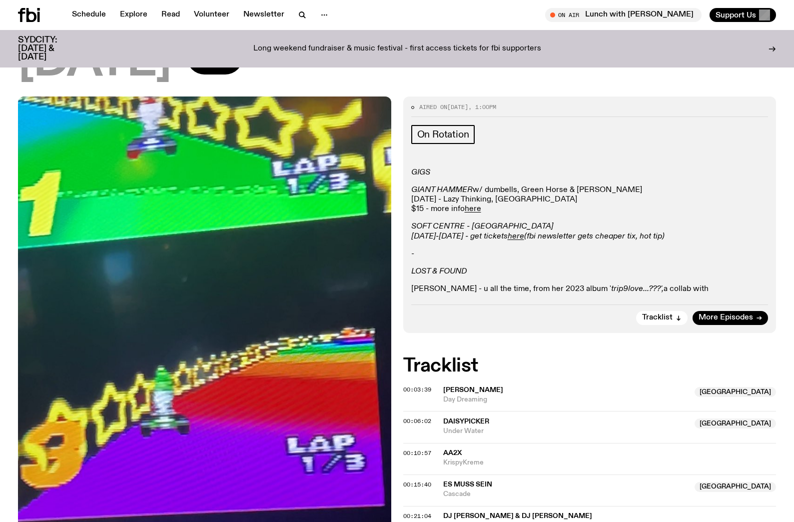
scroll to position [64, 0]
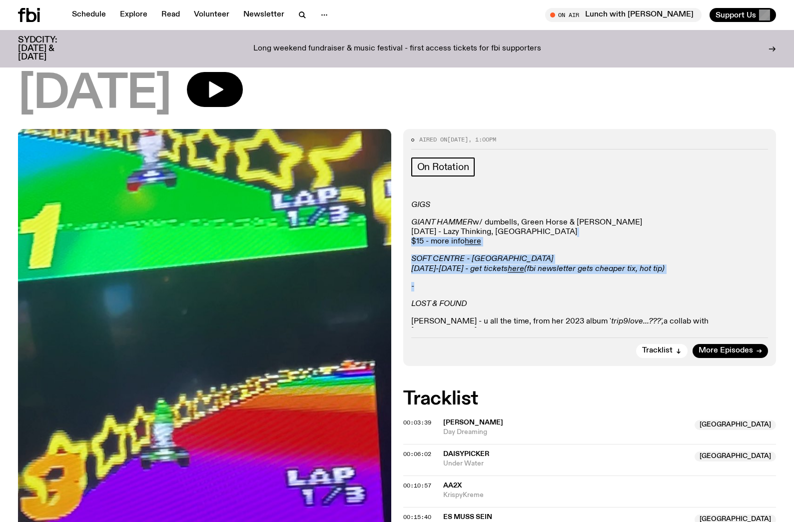
drag, startPoint x: 595, startPoint y: 236, endPoint x: 607, endPoint y: 284, distance: 48.9
click at [607, 283] on div "GIGS GIANT HAMMER w/ dumbells, Green Horse & Neis Saturday 23rd August - Lazy T…" at bounding box center [589, 268] width 357 height 136
click at [607, 284] on p "-" at bounding box center [589, 286] width 357 height 9
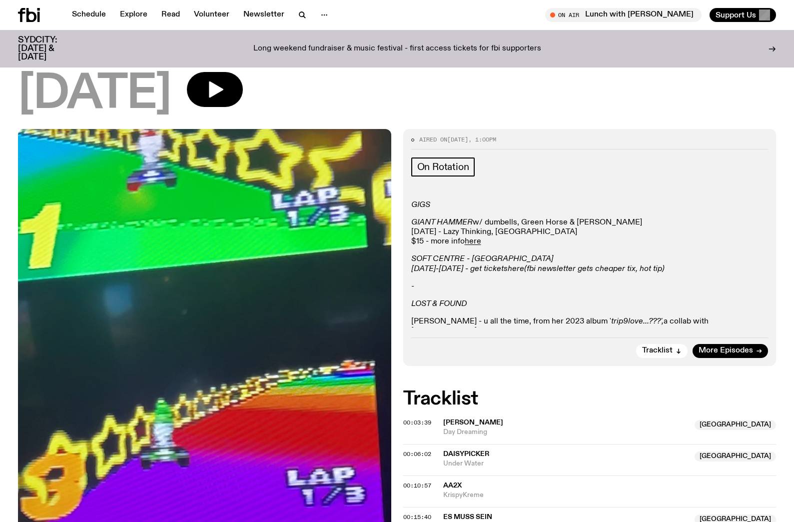
click at [524, 270] on em "here" at bounding box center [516, 269] width 16 height 8
click at [477, 245] on link "here" at bounding box center [473, 241] width 16 height 8
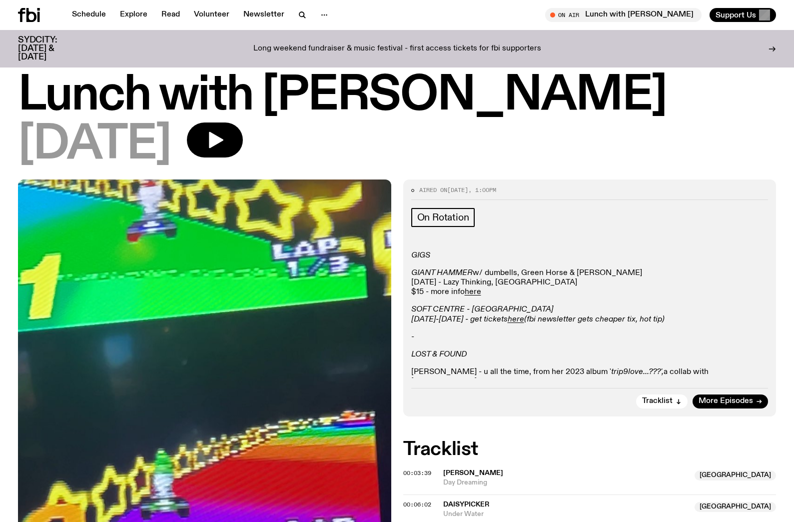
scroll to position [0, 0]
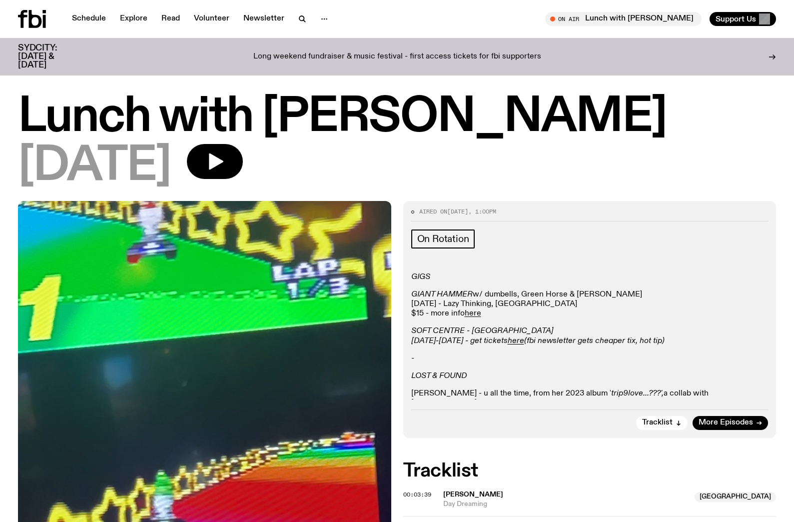
click at [31, 18] on icon at bounding box center [35, 19] width 13 height 18
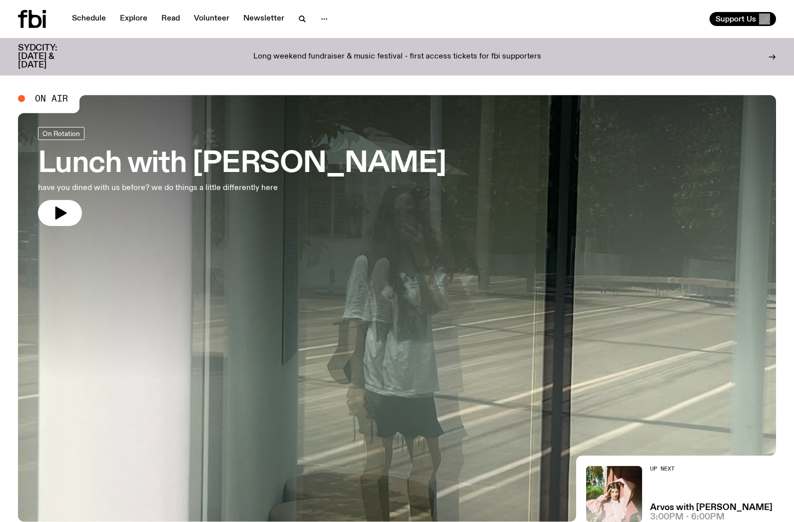
click at [327, 161] on h3 "Lunch with [PERSON_NAME]" at bounding box center [242, 164] width 408 height 28
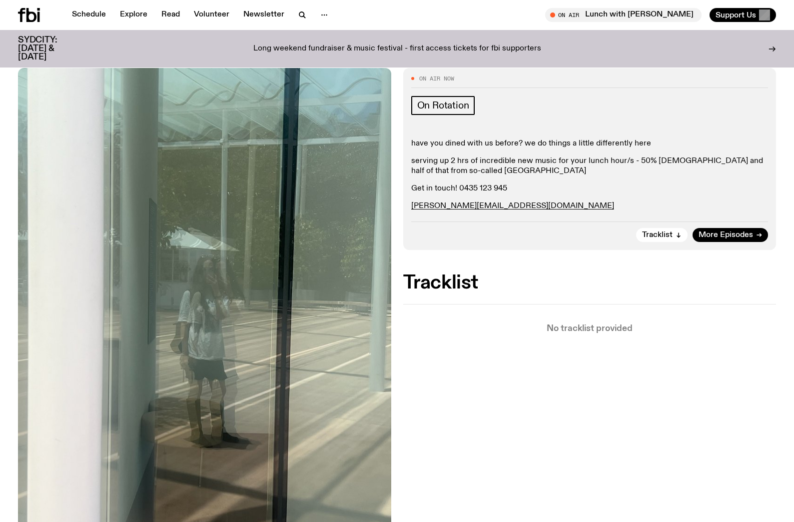
scroll to position [126, 0]
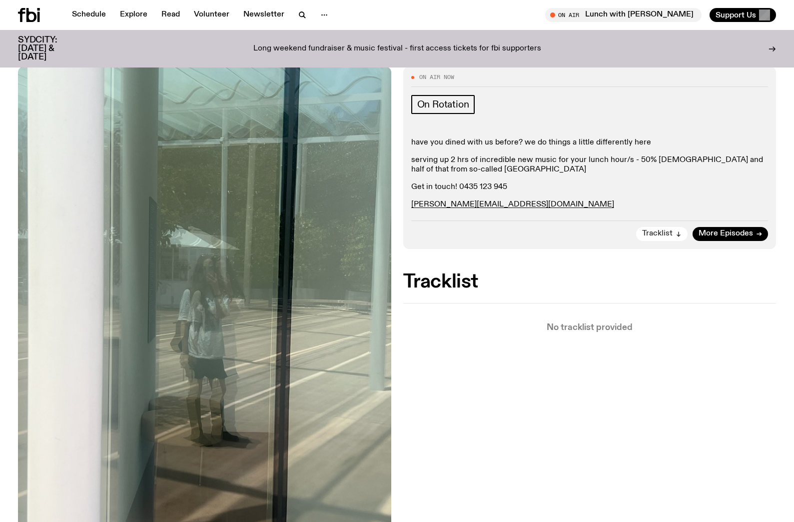
click at [669, 230] on span "Tracklist" at bounding box center [657, 233] width 30 height 7
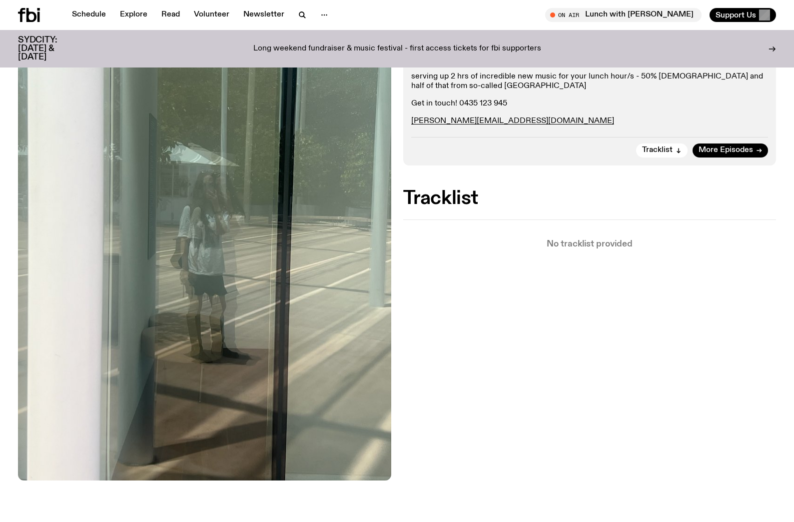
scroll to position [0, 0]
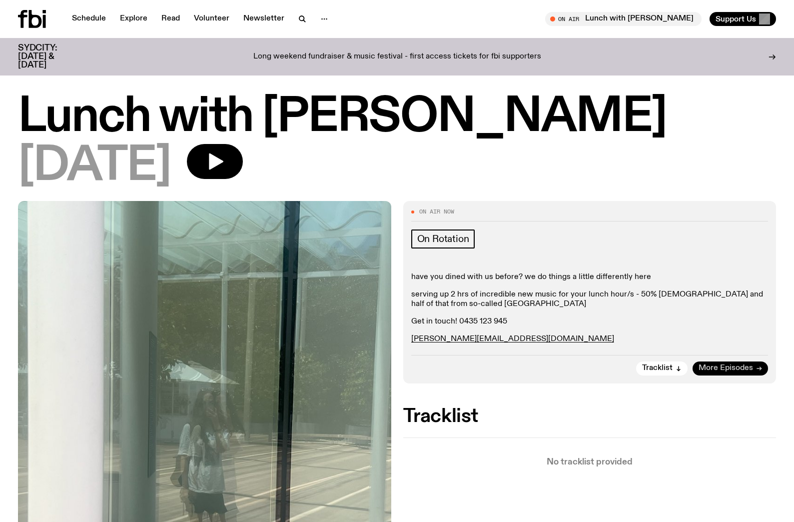
click at [682, 369] on span "More Episodes" at bounding box center [726, 367] width 54 height 7
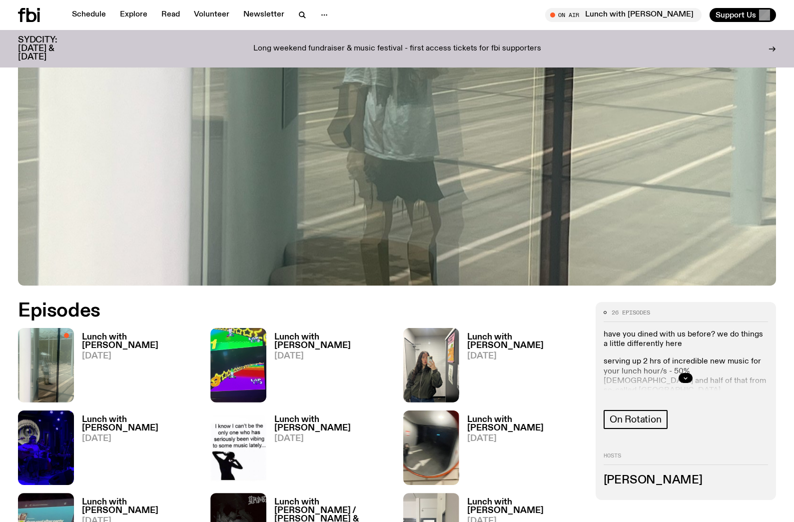
scroll to position [478, 0]
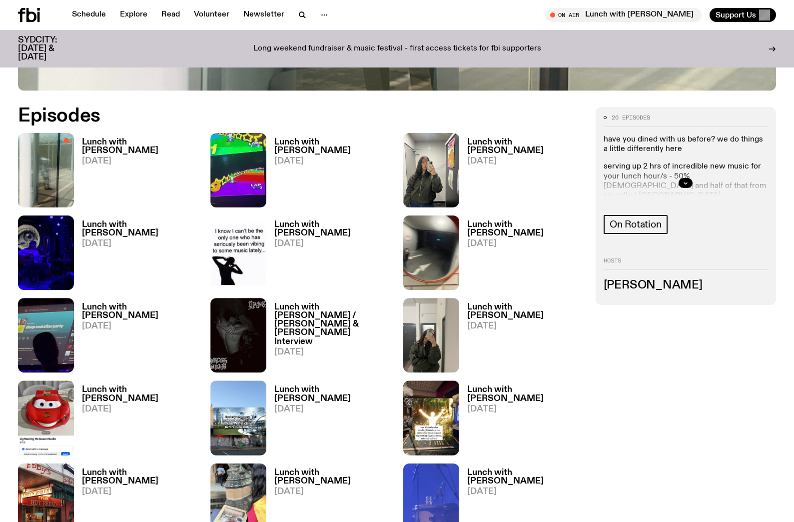
click at [318, 314] on h3 "Lunch with Louisa Christie / Grasps & Marcus Whale Interview" at bounding box center [332, 324] width 116 height 42
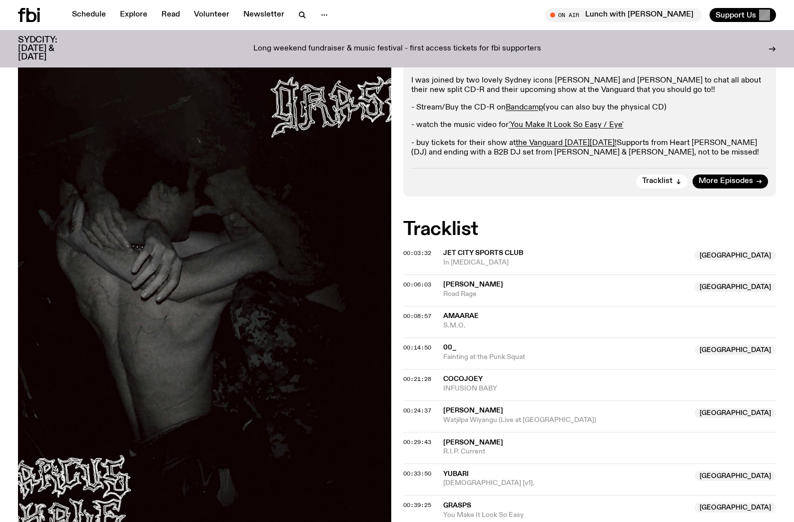
scroll to position [389, 0]
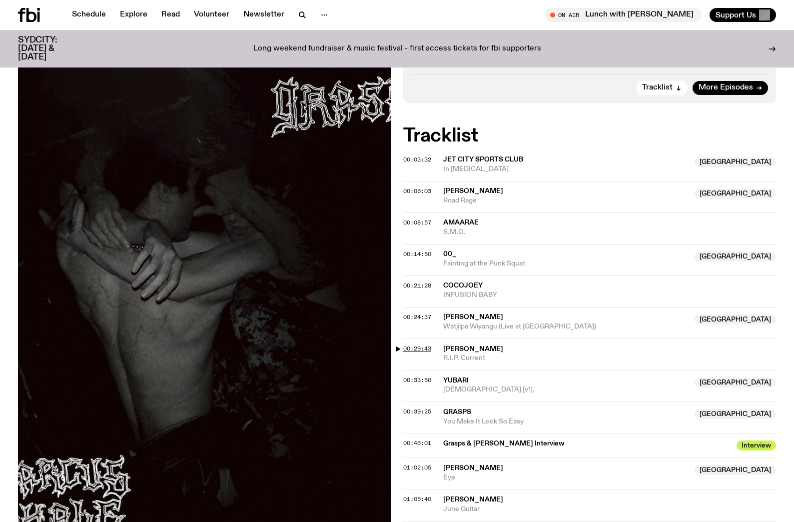
click at [419, 344] on span "00:29:43" at bounding box center [417, 348] width 28 height 8
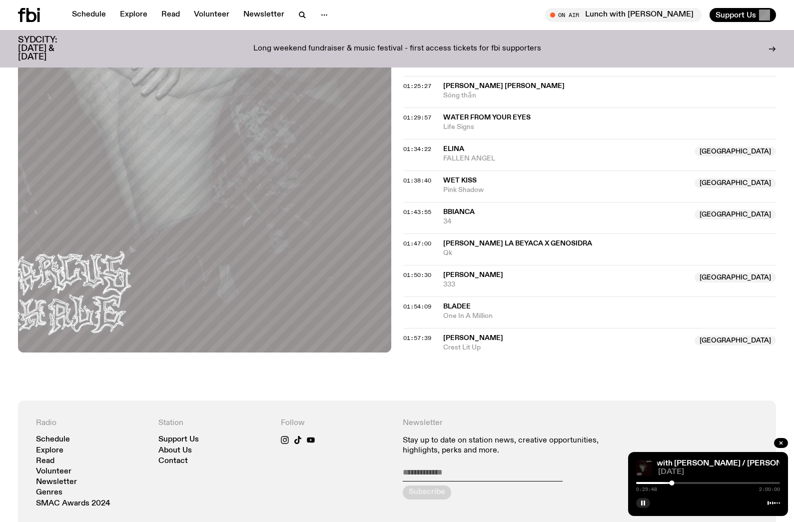
scroll to position [862, 0]
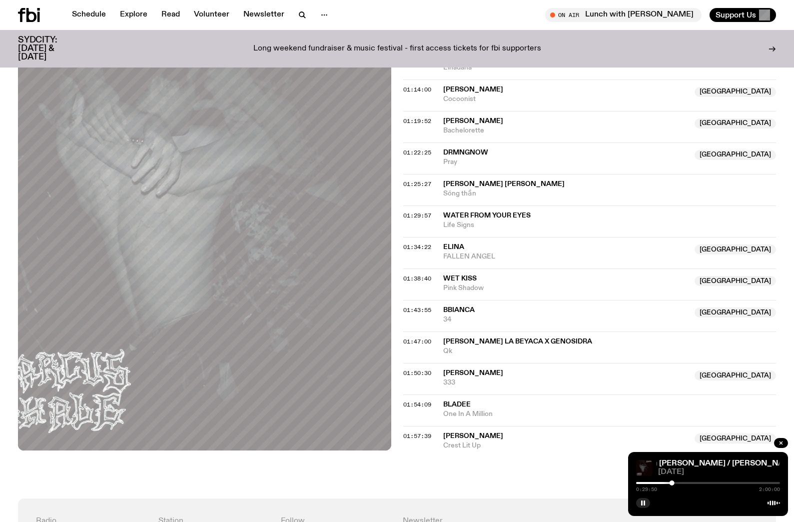
click at [682, 483] on div at bounding box center [708, 483] width 144 height 2
click at [682, 463] on link "Lunch with Louisa Christie / Grasps & Marcus Whale Interview" at bounding box center [754, 463] width 292 height 8
click at [682, 482] on div at bounding box center [708, 483] width 144 height 2
click at [682, 443] on button "button" at bounding box center [781, 443] width 14 height 10
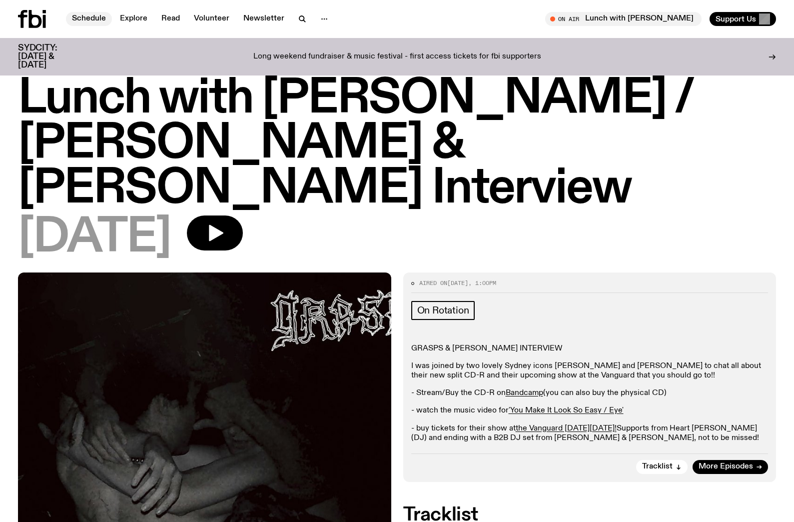
scroll to position [0, 0]
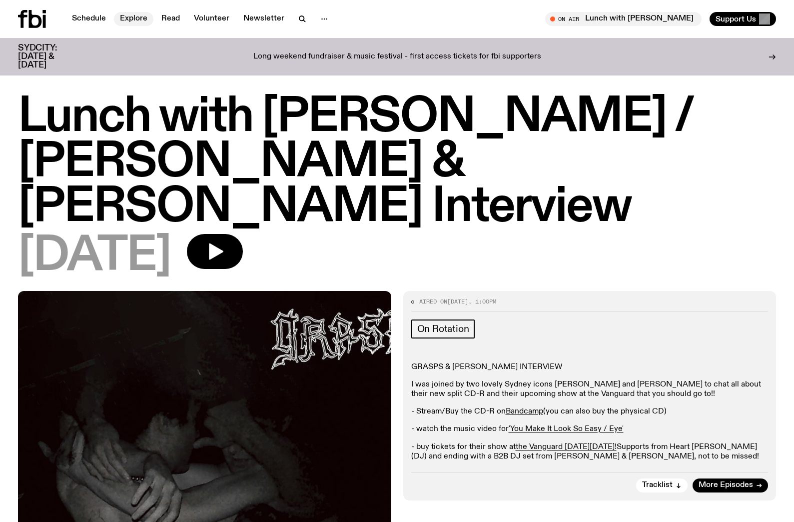
click at [117, 12] on nav "Schedule Explore Read Volunteer Newsletter" at bounding box center [200, 19] width 268 height 14
click at [130, 22] on link "Explore" at bounding box center [133, 19] width 39 height 14
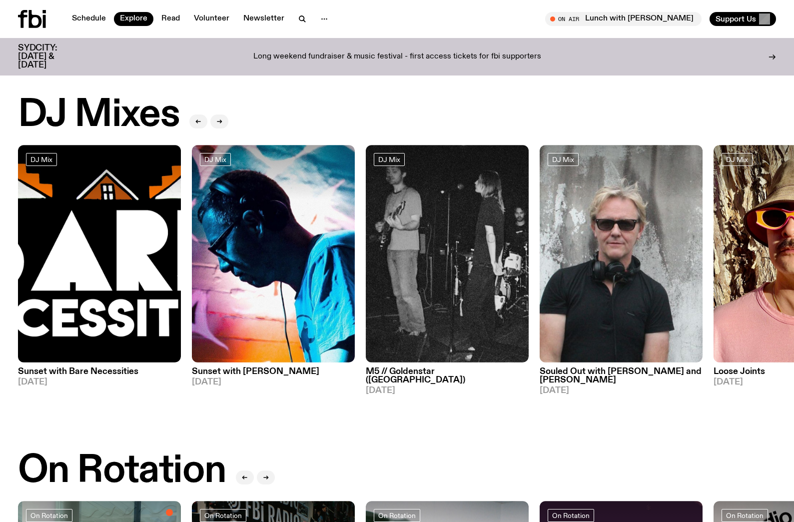
click at [105, 370] on h3 "Sunset with Bare Necessities" at bounding box center [99, 371] width 163 height 8
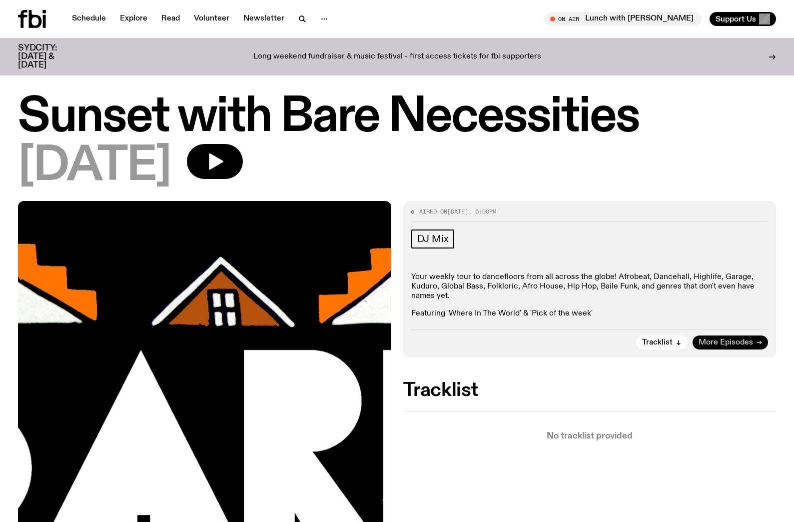
click at [682, 344] on span "More Episodes" at bounding box center [726, 342] width 54 height 7
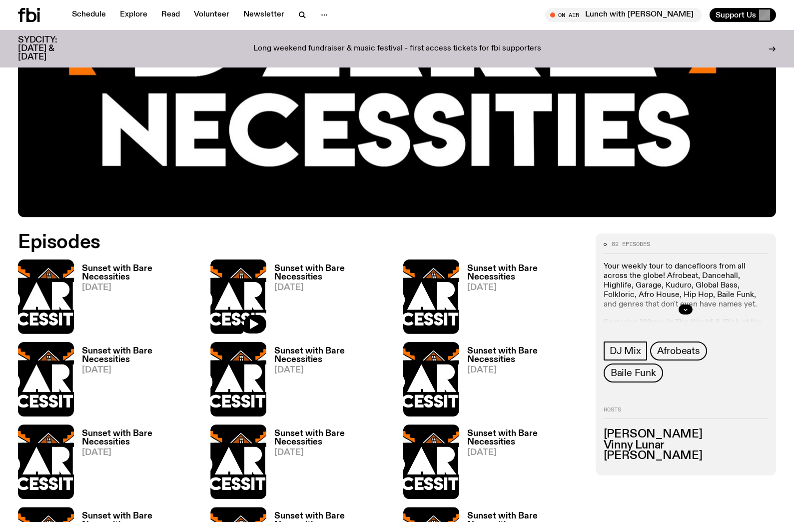
scroll to position [353, 0]
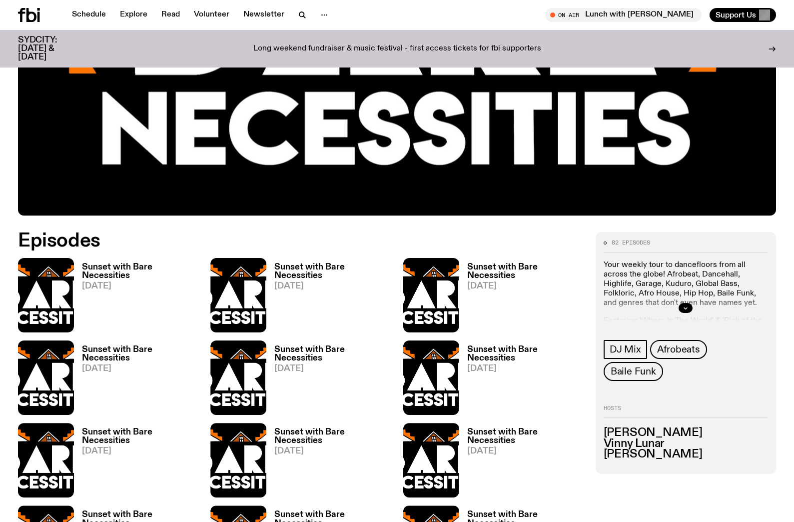
click at [110, 269] on h3 "Sunset with Bare Necessities" at bounding box center [140, 271] width 116 height 17
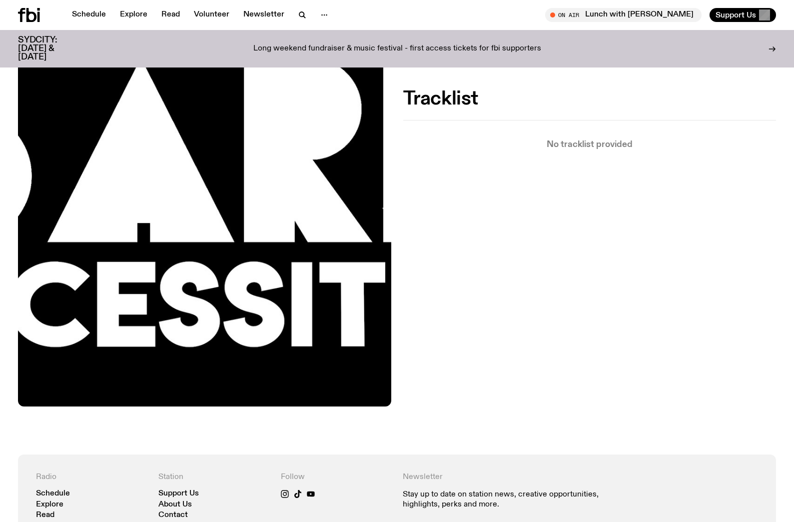
scroll to position [289, 0]
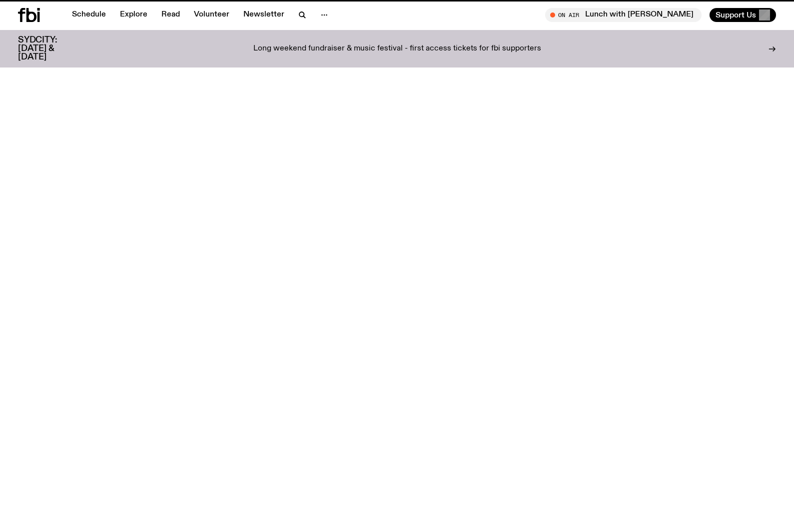
scroll to position [353, 0]
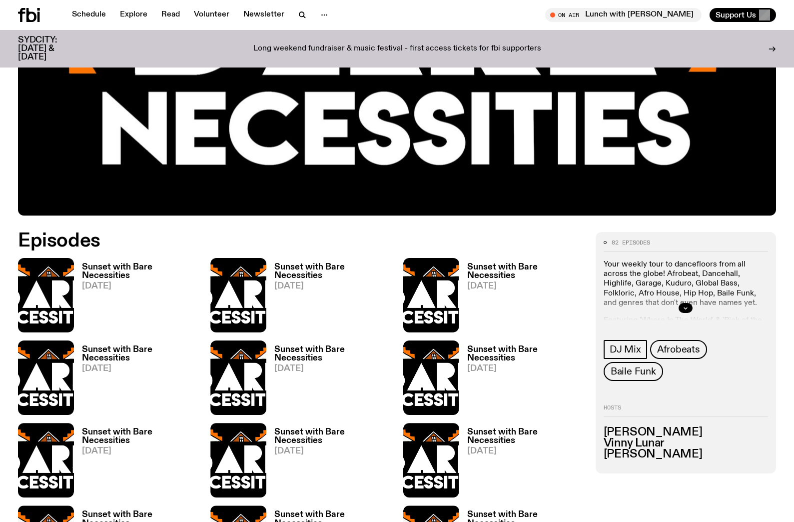
click at [315, 356] on h3 "Sunset with Bare Necessities" at bounding box center [332, 353] width 116 height 17
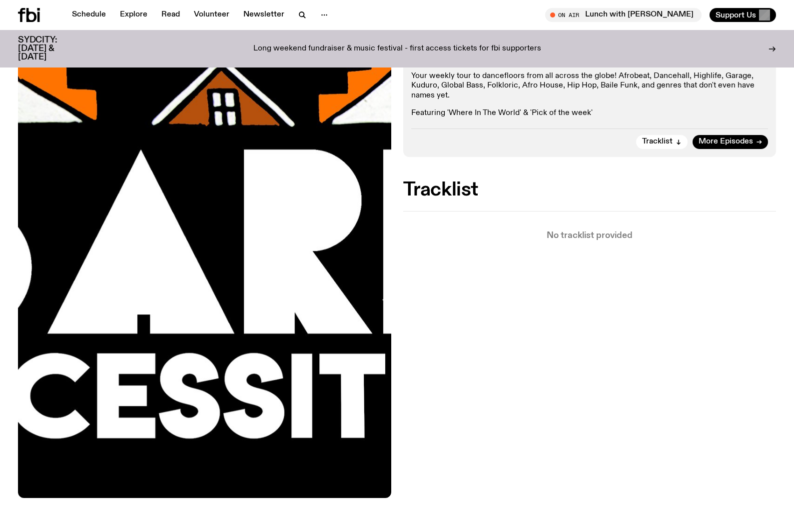
scroll to position [196, 0]
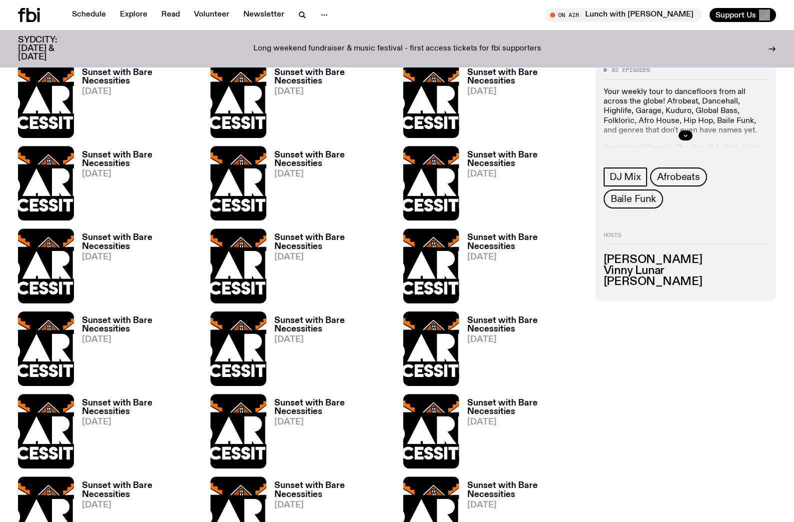
scroll to position [640, 0]
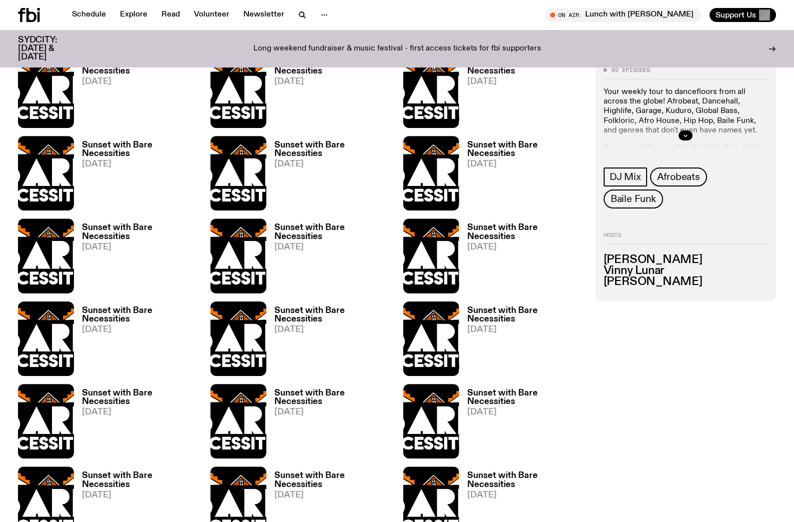
click at [495, 321] on h3 "Sunset with Bare Necessities" at bounding box center [525, 314] width 116 height 17
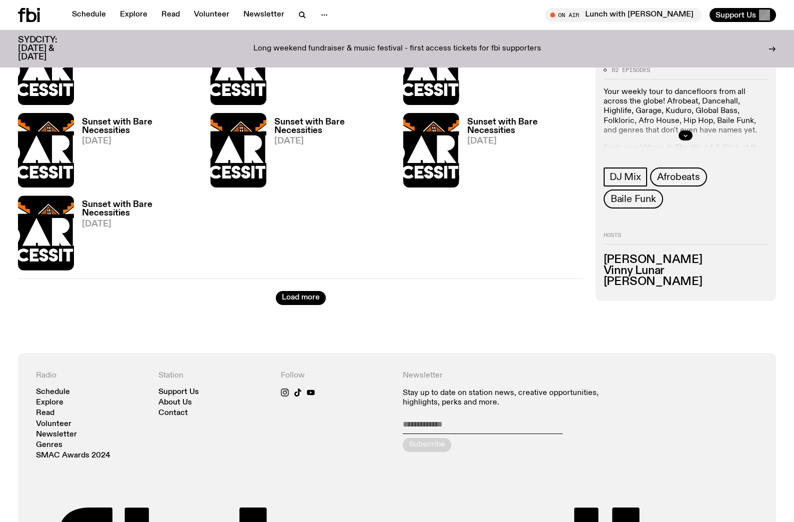
scroll to position [1959, 0]
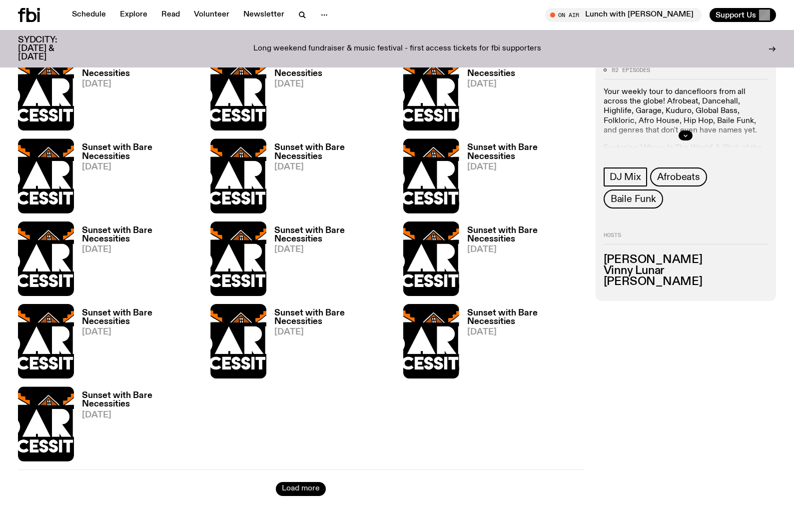
click at [311, 491] on button "Load more" at bounding box center [301, 489] width 50 height 14
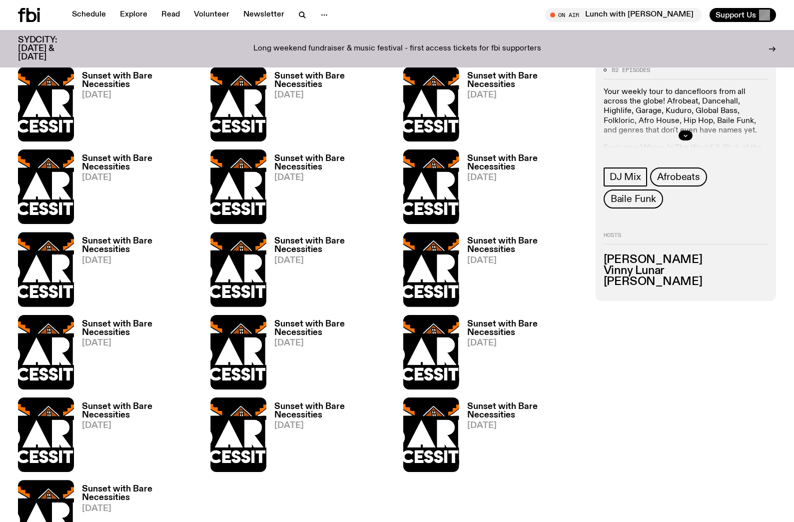
scroll to position [2317, 0]
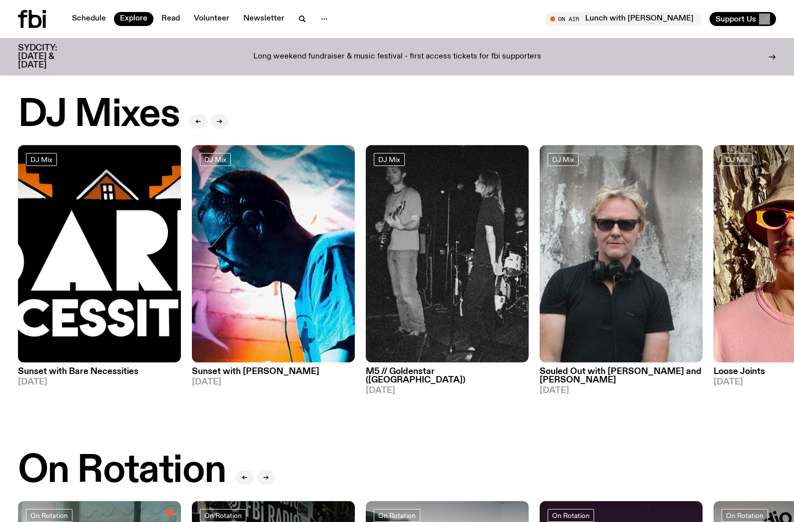
click at [271, 370] on h3 "Sunset with [PERSON_NAME]" at bounding box center [273, 371] width 163 height 8
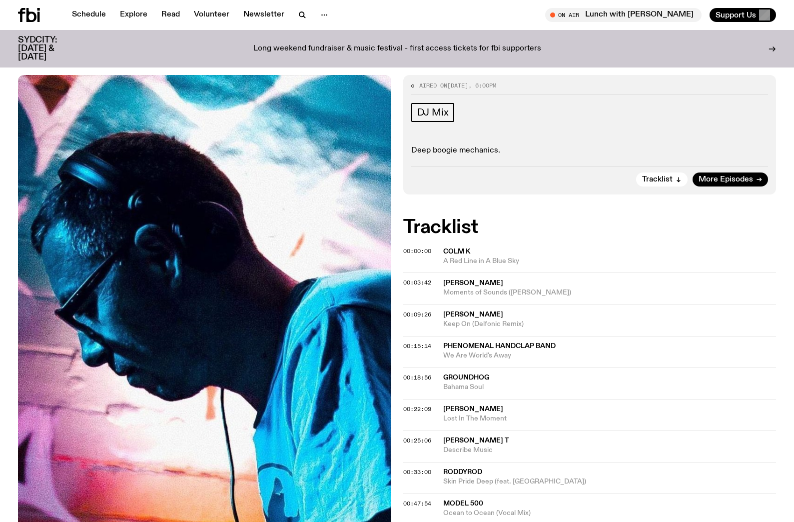
scroll to position [118, 0]
click at [523, 367] on div "00:15:14 Phenomenal Handclap band We Are World's Away" at bounding box center [589, 382] width 373 height 31
click at [525, 346] on span "Phenomenal Handclap band" at bounding box center [499, 345] width 112 height 7
click at [434, 345] on div "00:15:14" at bounding box center [423, 345] width 40 height 5
click at [419, 344] on span "00:15:14" at bounding box center [417, 345] width 28 height 8
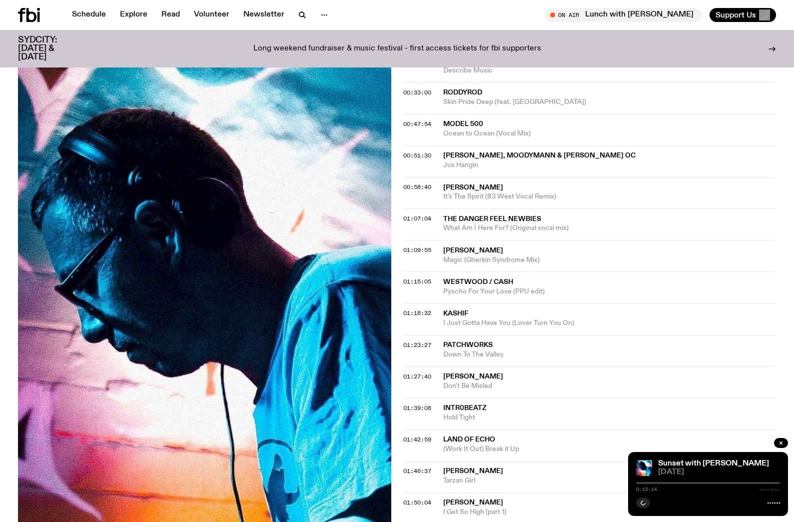
scroll to position [0, 0]
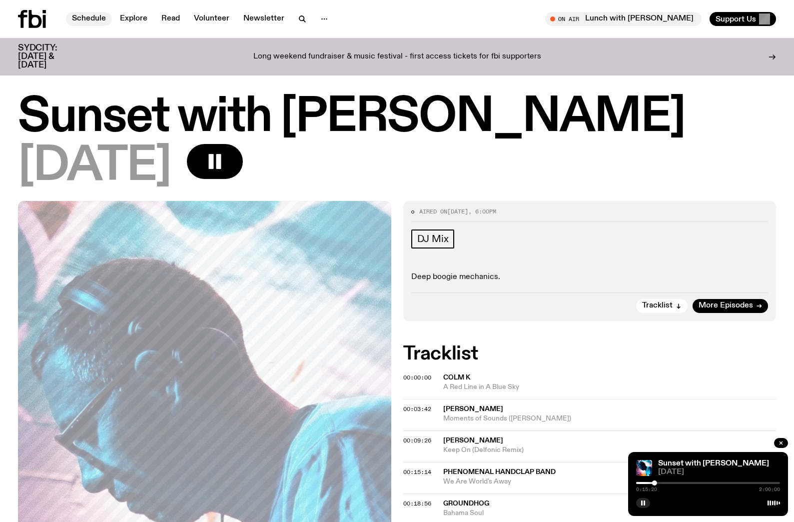
click at [87, 13] on link "Schedule" at bounding box center [89, 19] width 46 height 14
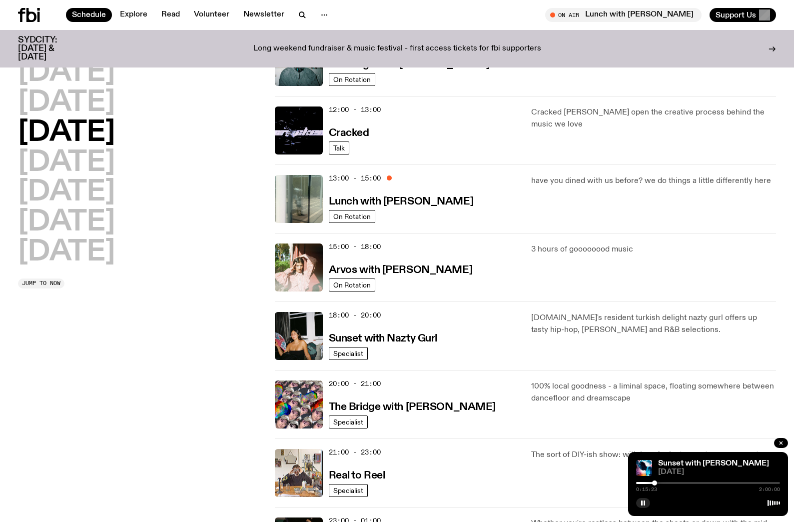
scroll to position [320, 0]
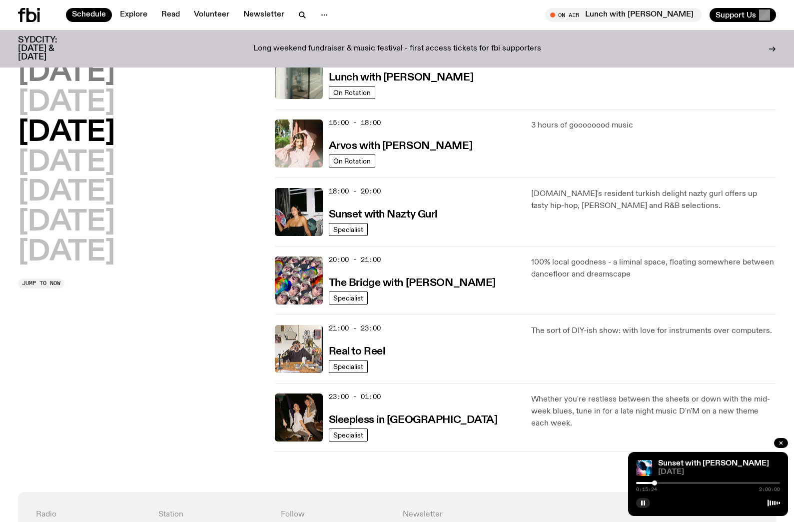
click at [93, 68] on h2 "Monday" at bounding box center [66, 73] width 97 height 28
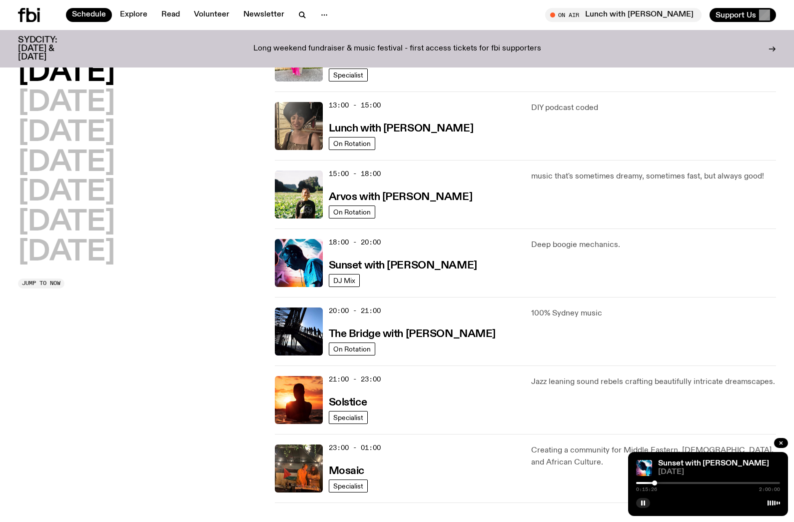
scroll to position [304, 0]
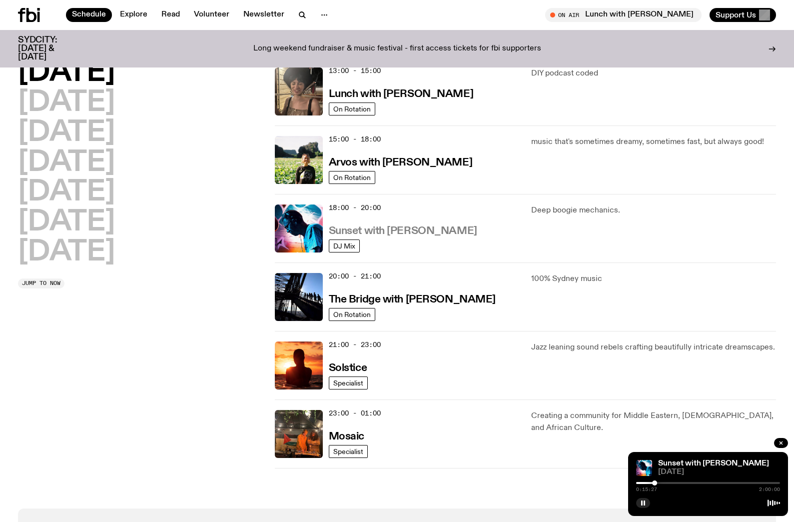
click at [400, 231] on h3 "Sunset with [PERSON_NAME]" at bounding box center [403, 231] width 148 height 10
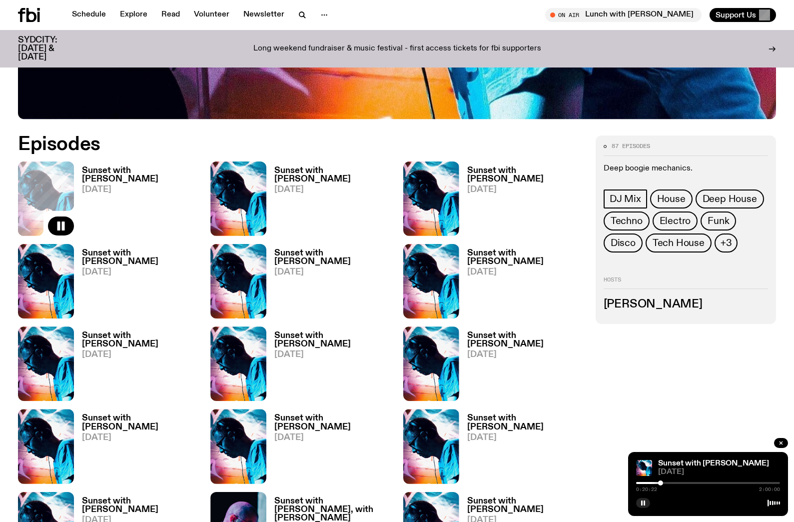
scroll to position [961, 0]
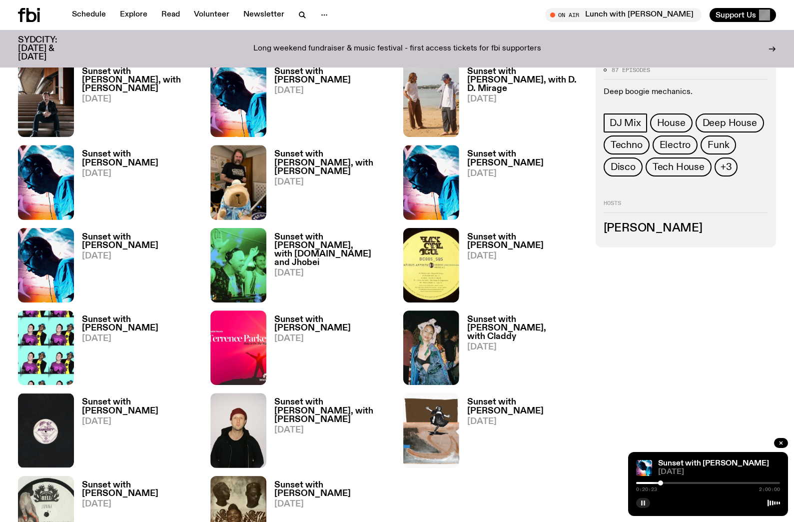
click at [644, 504] on rect "button" at bounding box center [644, 502] width 1 height 5
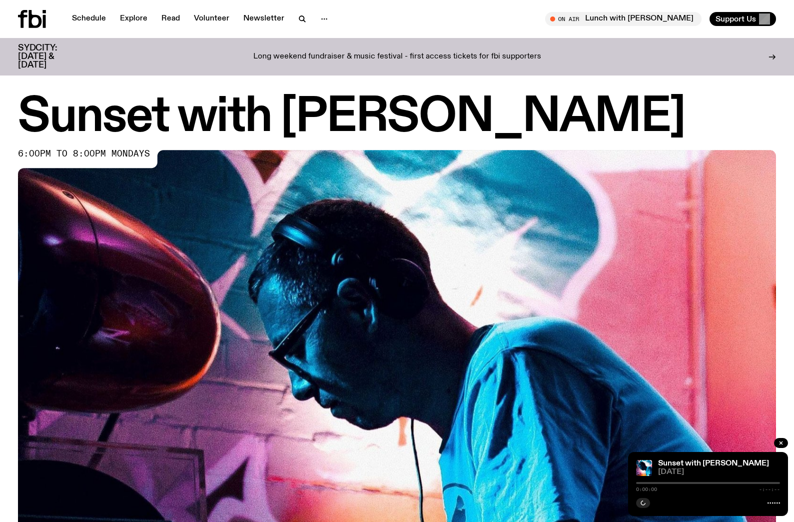
click at [45, 22] on icon at bounding box center [44, 21] width 3 height 13
